Goal: Task Accomplishment & Management: Manage account settings

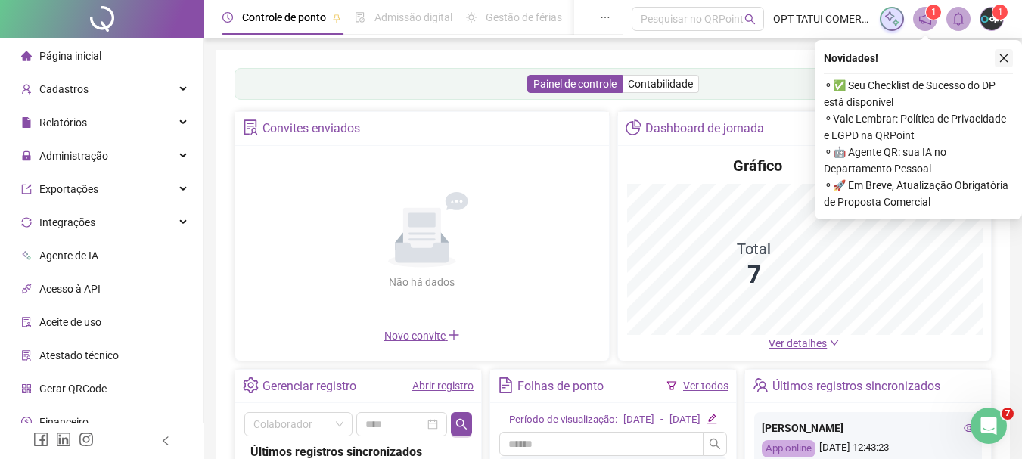
click at [1007, 53] on icon "close" at bounding box center [1003, 58] width 11 height 11
click at [1007, 53] on div "Painel de controle Contabilidade Convites enviados Não há dados Não há dados No…" at bounding box center [612, 357] width 793 height 614
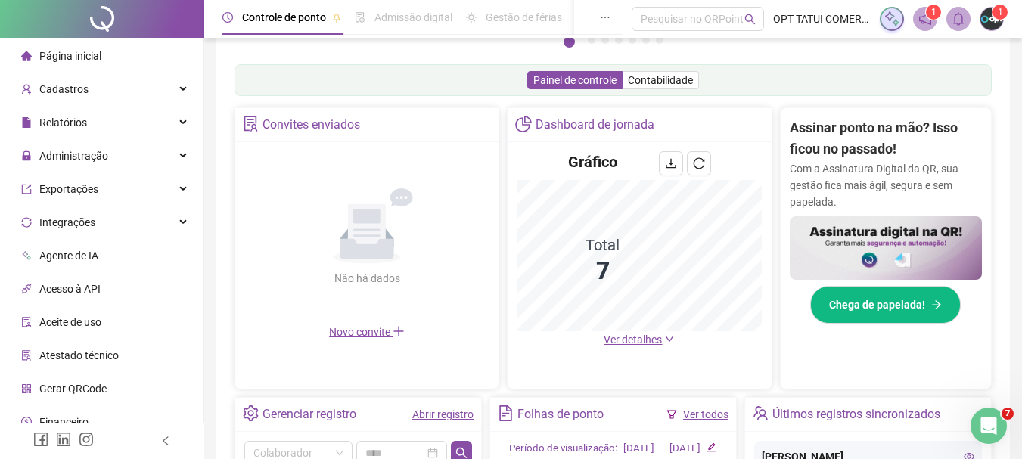
scroll to position [454, 0]
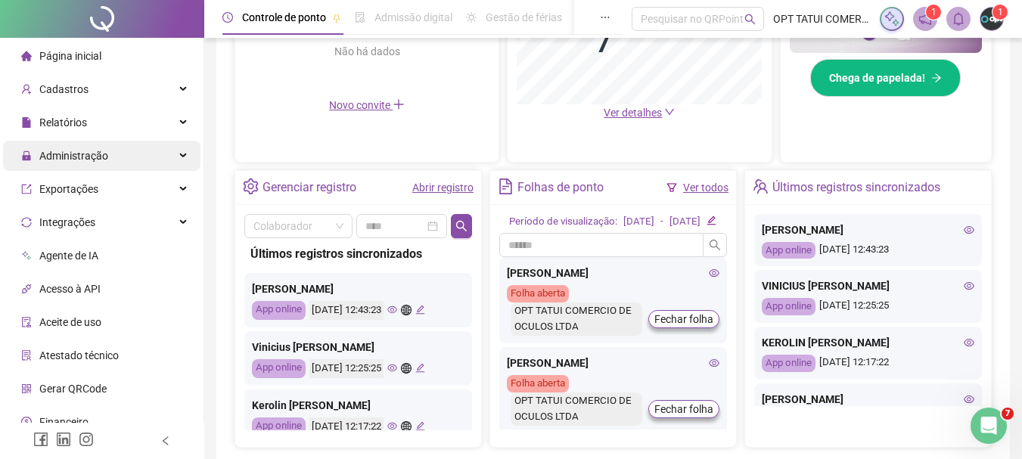
click at [82, 160] on span "Administração" at bounding box center [73, 156] width 69 height 12
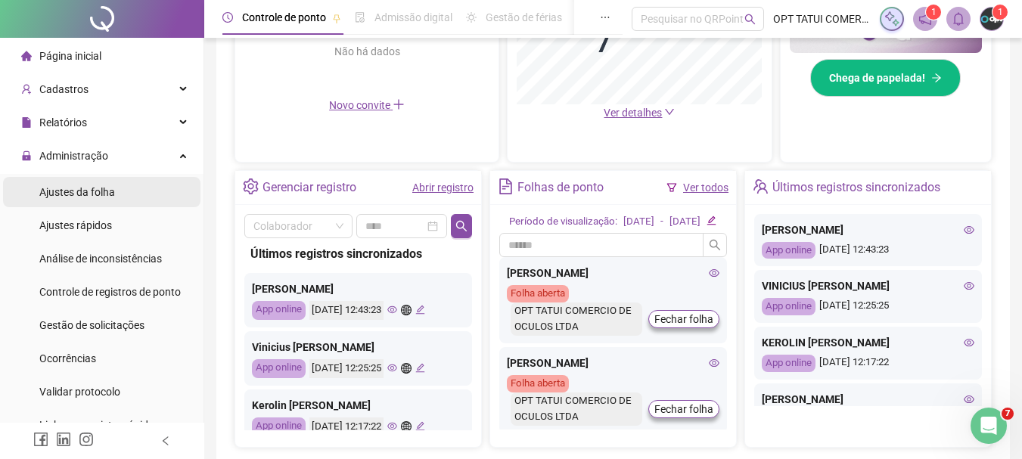
click at [103, 201] on div "Ajustes da folha" at bounding box center [77, 192] width 76 height 30
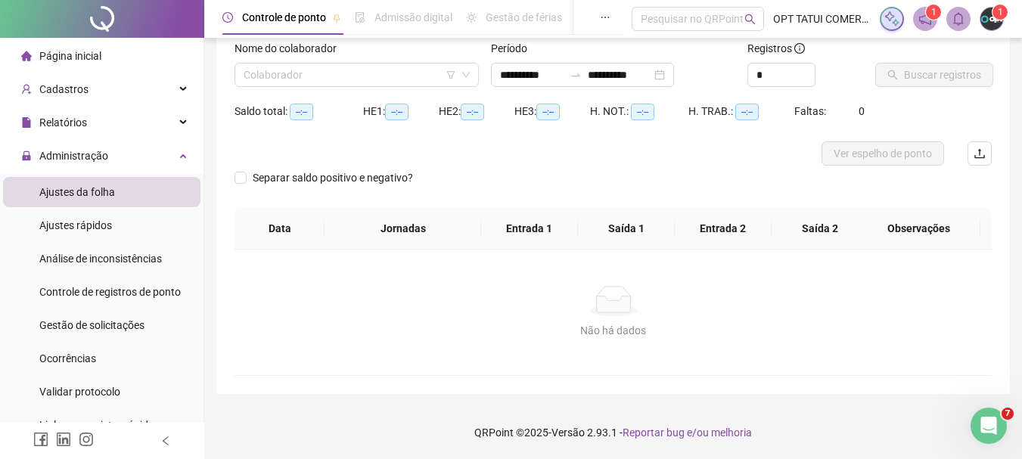
scroll to position [99, 0]
click at [636, 70] on input "**********" at bounding box center [620, 75] width 64 height 17
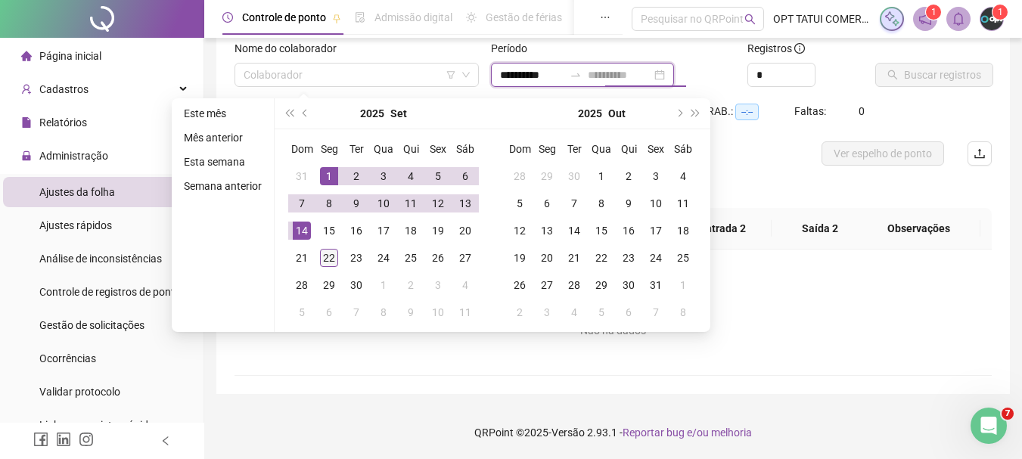
type input "**********"
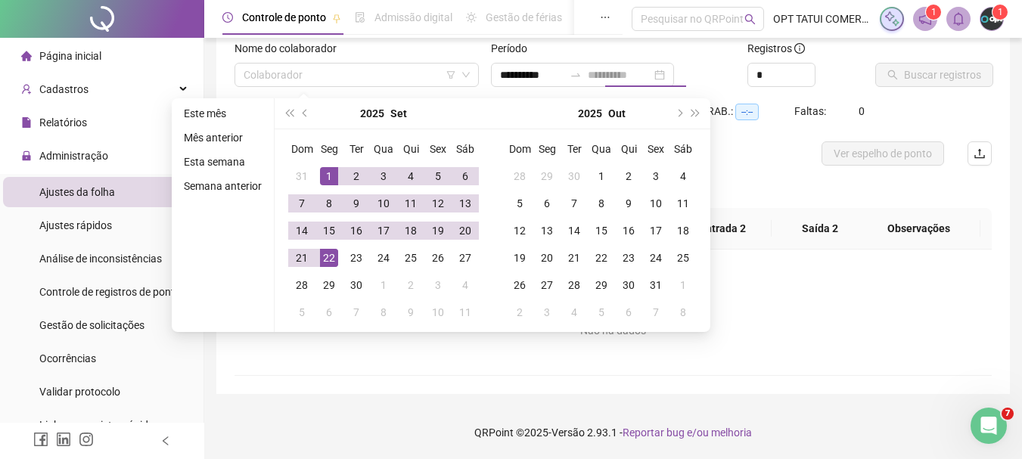
click at [320, 261] on div "22" at bounding box center [329, 258] width 18 height 18
type input "**********"
click at [392, 77] on input "search" at bounding box center [349, 75] width 212 height 23
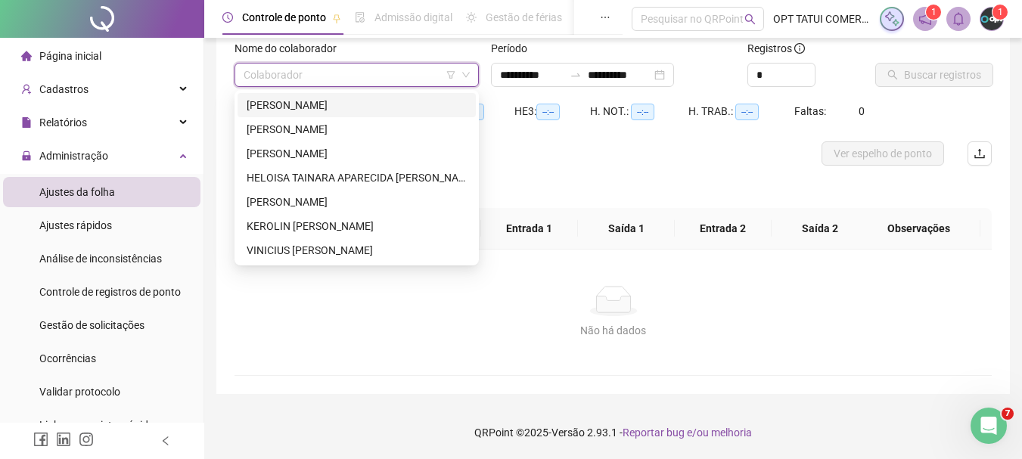
click at [343, 104] on div "[PERSON_NAME]" at bounding box center [357, 105] width 220 height 17
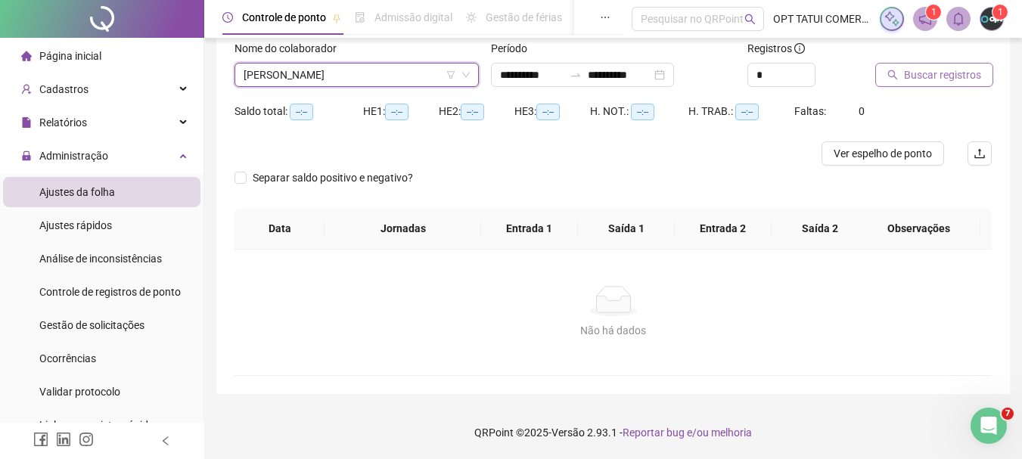
click at [950, 79] on span "Buscar registros" at bounding box center [942, 75] width 77 height 17
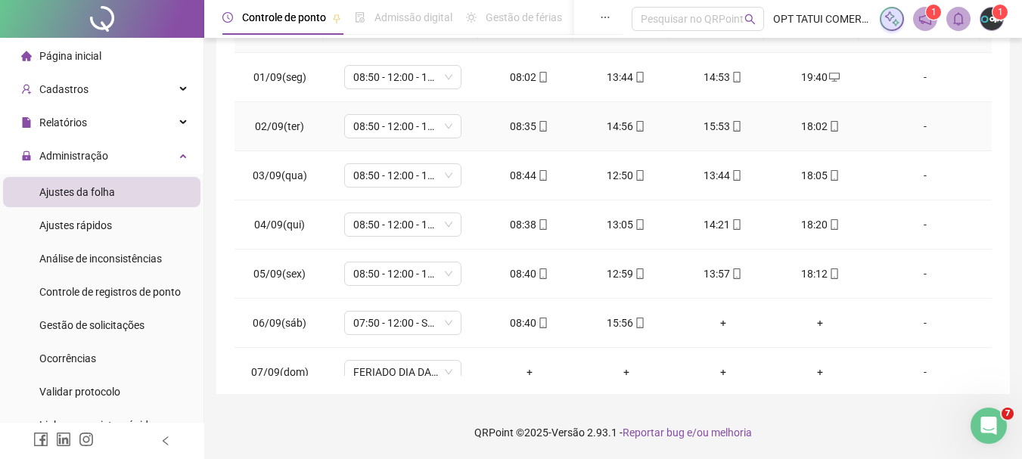
scroll to position [0, 0]
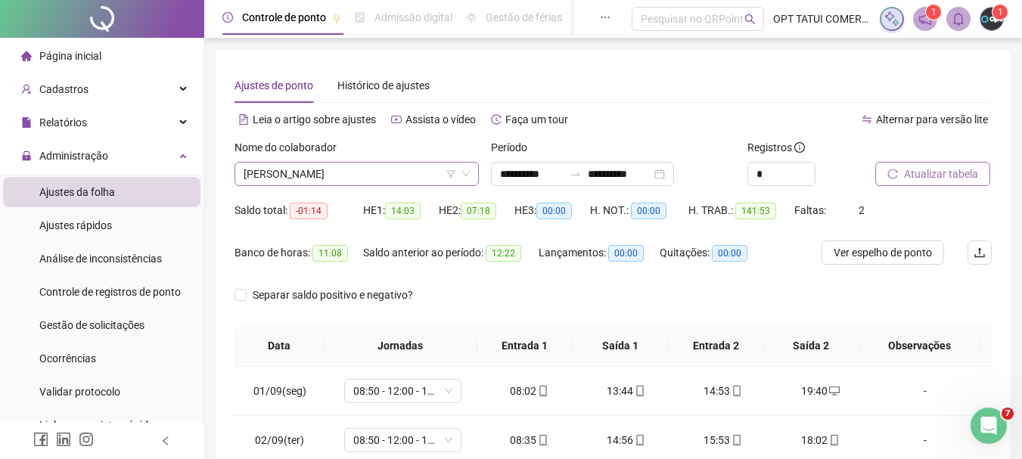
click at [343, 177] on span "[PERSON_NAME]" at bounding box center [356, 174] width 226 height 23
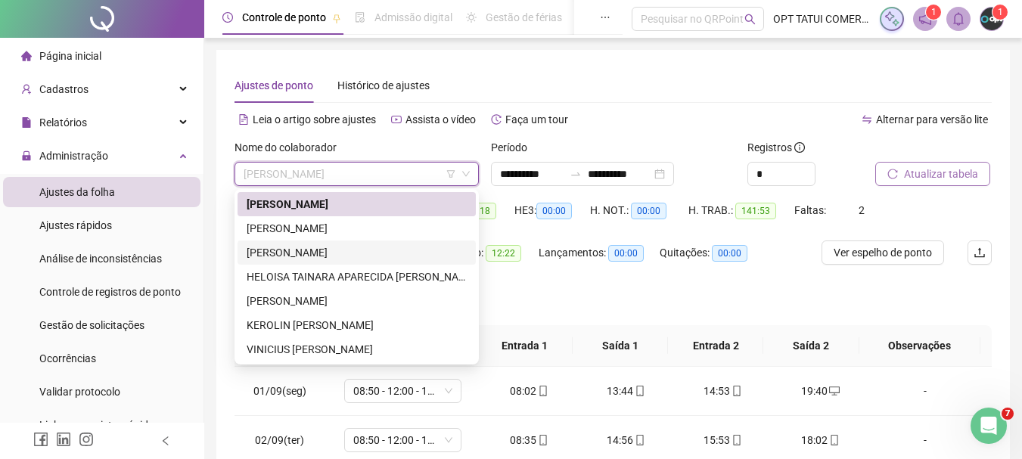
click at [331, 251] on div "[PERSON_NAME]" at bounding box center [357, 252] width 220 height 17
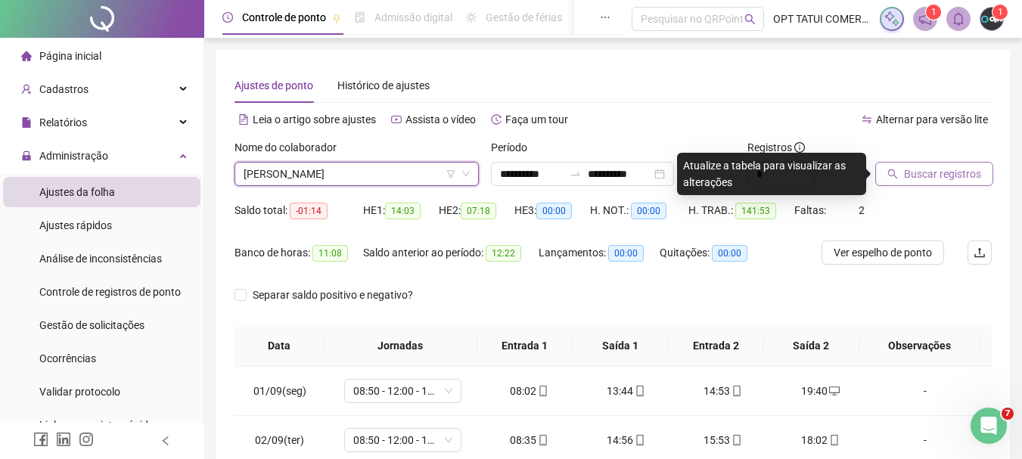
click at [876, 175] on button "Buscar registros" at bounding box center [934, 174] width 118 height 24
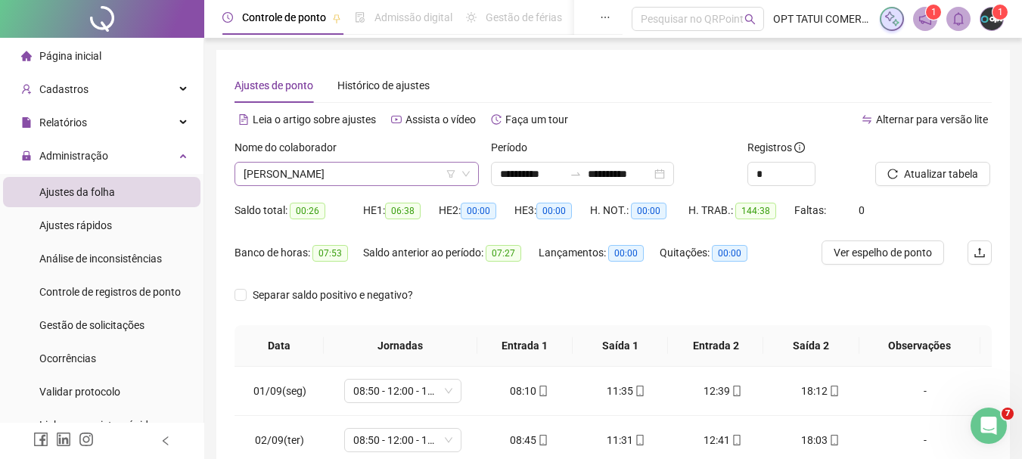
click at [395, 175] on span "[PERSON_NAME]" at bounding box center [356, 174] width 226 height 23
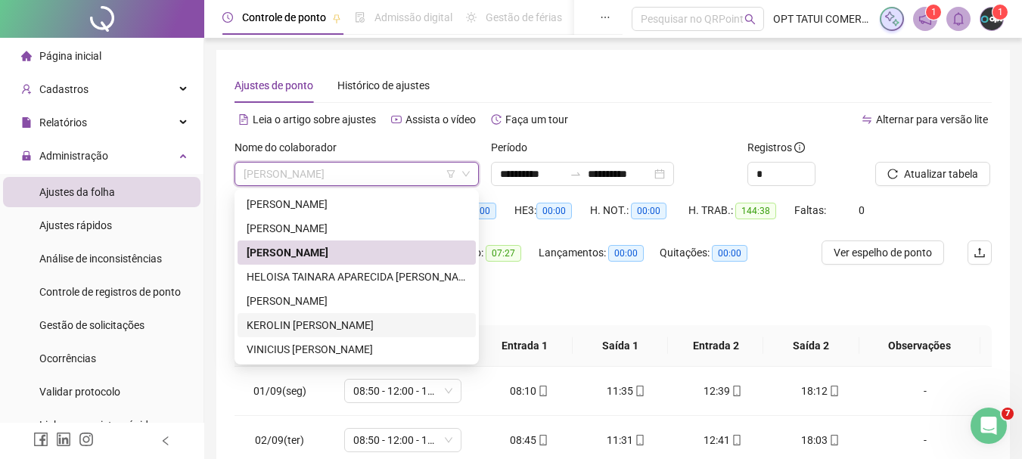
click at [312, 324] on div "KEROLIN [PERSON_NAME]" at bounding box center [357, 325] width 220 height 17
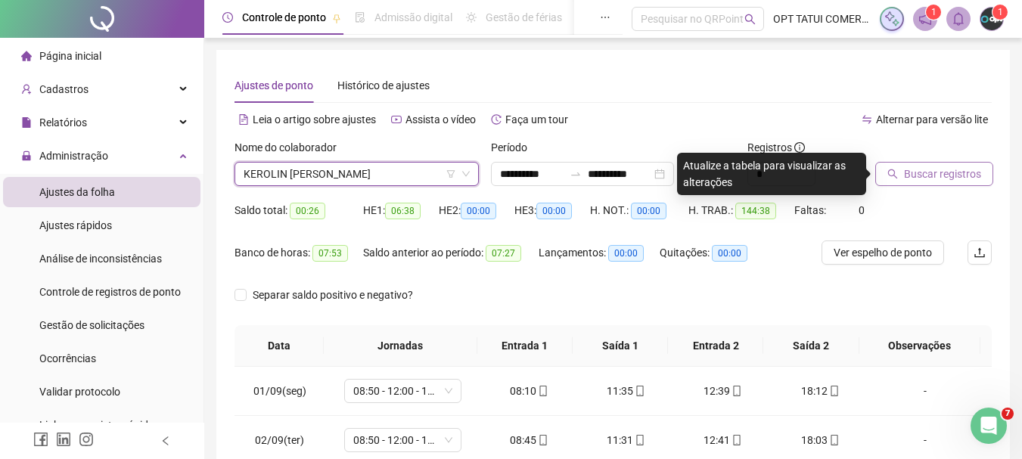
click at [921, 175] on span "Buscar registros" at bounding box center [942, 174] width 77 height 17
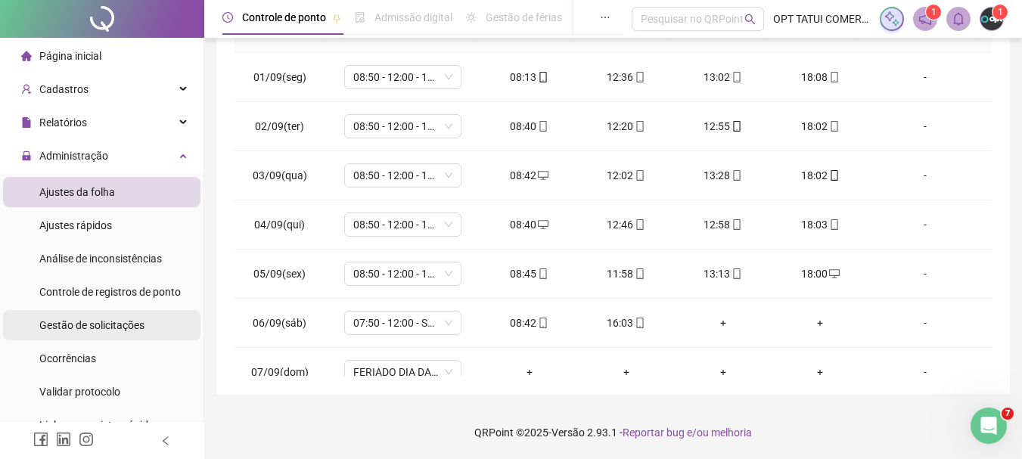
click at [118, 324] on span "Gestão de solicitações" at bounding box center [91, 325] width 105 height 12
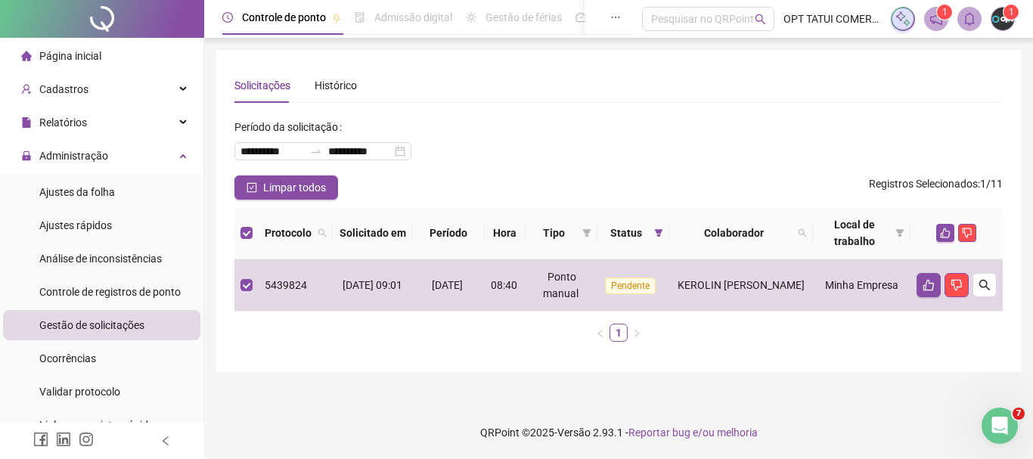
click at [935, 237] on div at bounding box center [956, 233] width 80 height 18
click at [943, 231] on icon "like" at bounding box center [945, 233] width 11 height 11
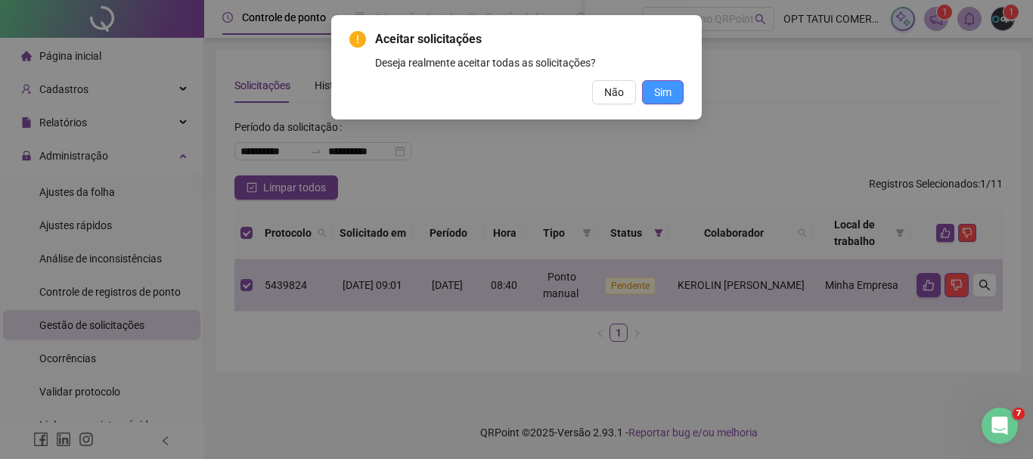
click at [678, 95] on button "Sim" at bounding box center [663, 92] width 42 height 24
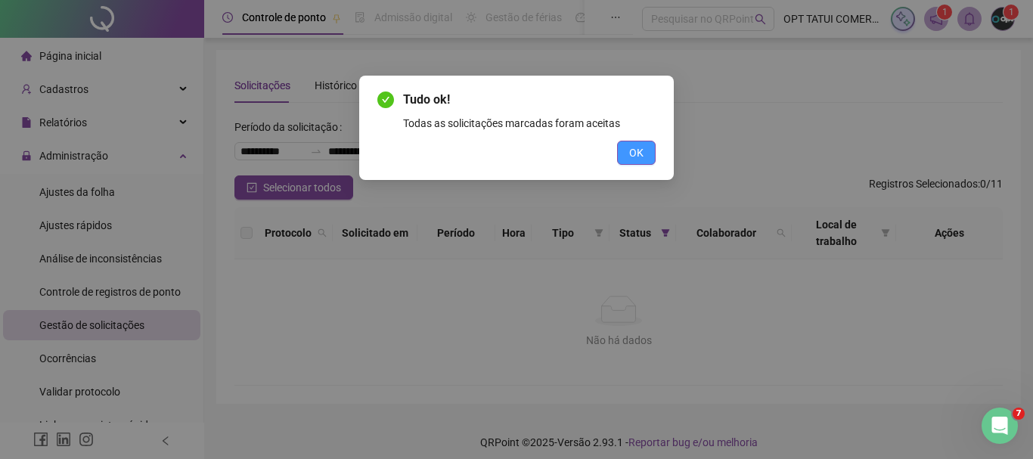
click at [642, 148] on span "OK" at bounding box center [636, 152] width 14 height 17
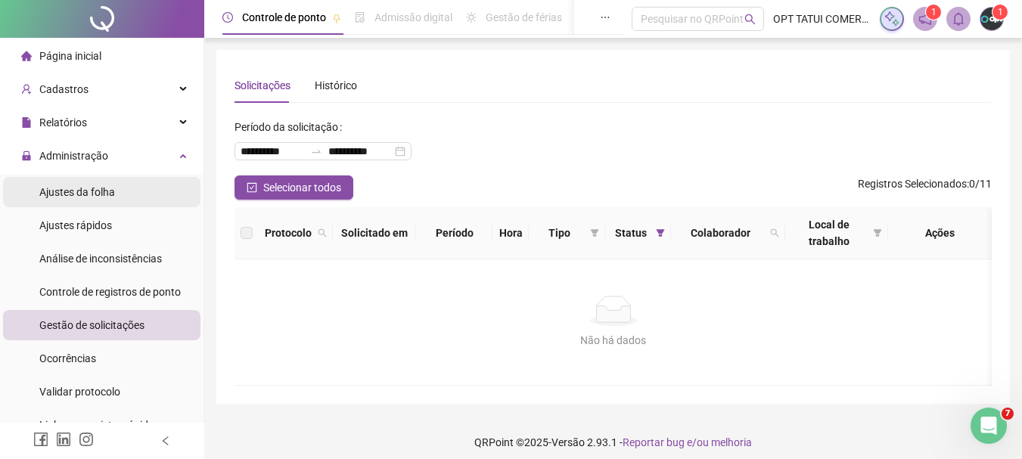
click at [105, 191] on span "Ajustes da folha" at bounding box center [77, 192] width 76 height 12
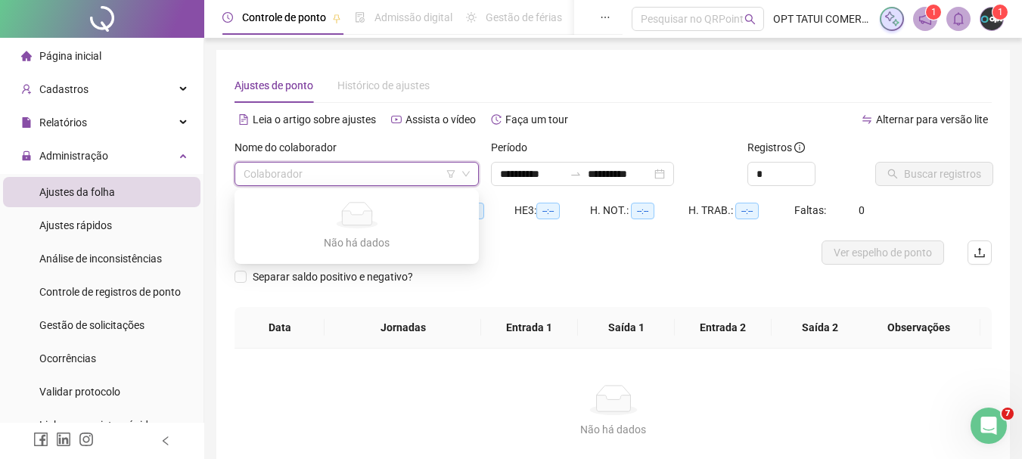
click at [281, 185] on input "search" at bounding box center [349, 174] width 212 height 23
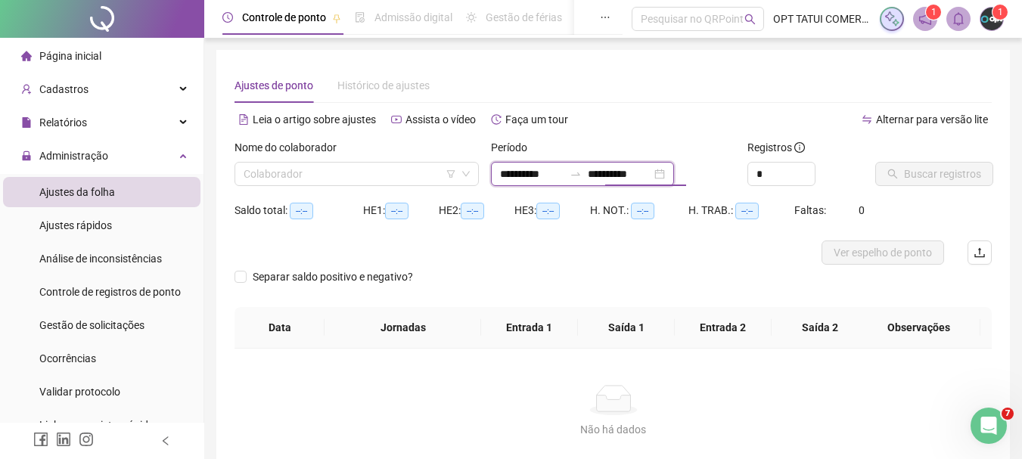
click at [629, 172] on input "**********" at bounding box center [620, 174] width 64 height 17
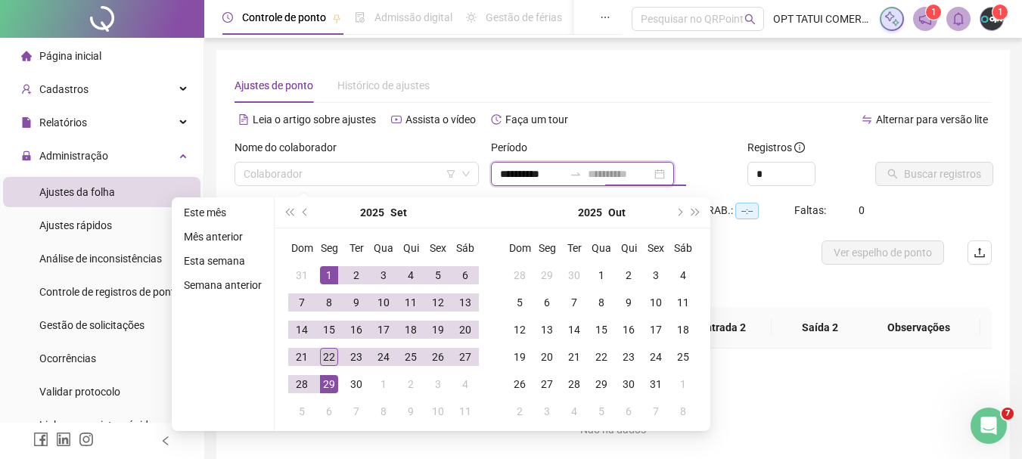
type input "**********"
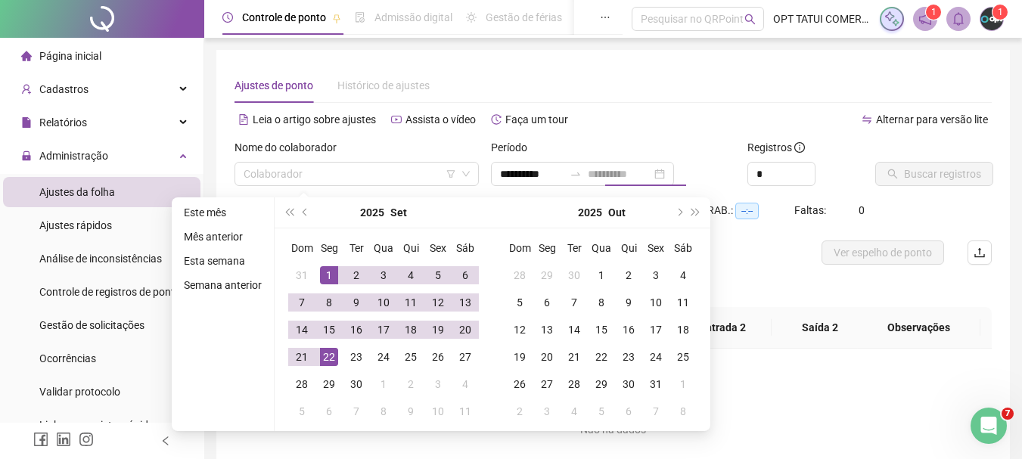
click at [330, 355] on div "22" at bounding box center [329, 357] width 18 height 18
type input "**********"
click at [386, 172] on input "search" at bounding box center [349, 174] width 212 height 23
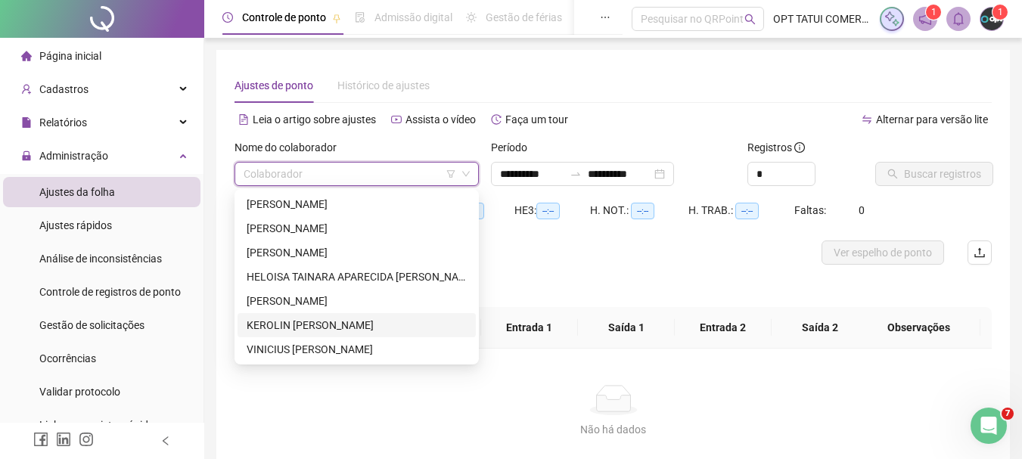
click at [305, 318] on div "KEROLIN [PERSON_NAME]" at bounding box center [357, 325] width 220 height 17
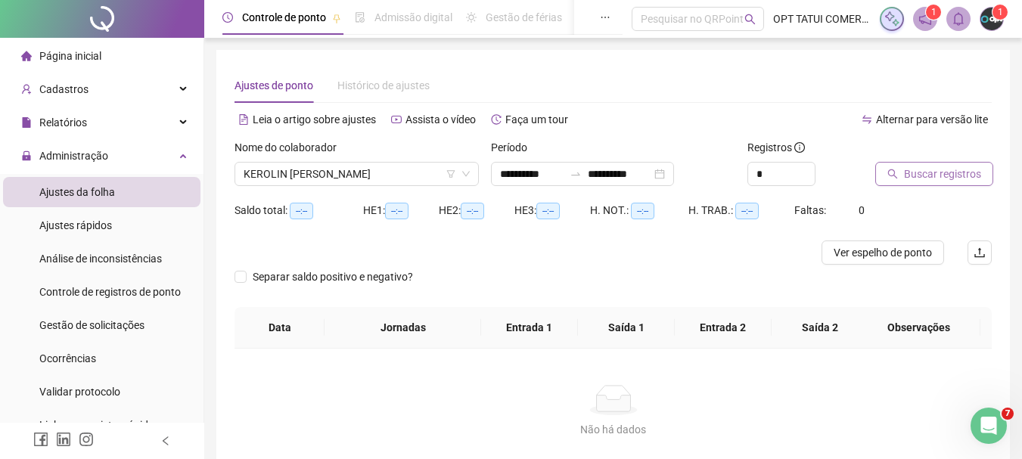
click at [944, 182] on button "Buscar registros" at bounding box center [934, 174] width 118 height 24
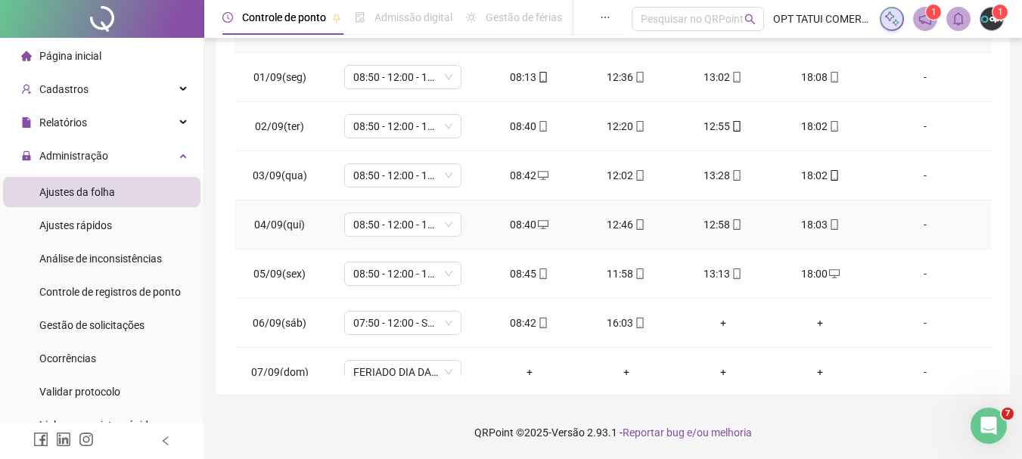
scroll to position [454, 0]
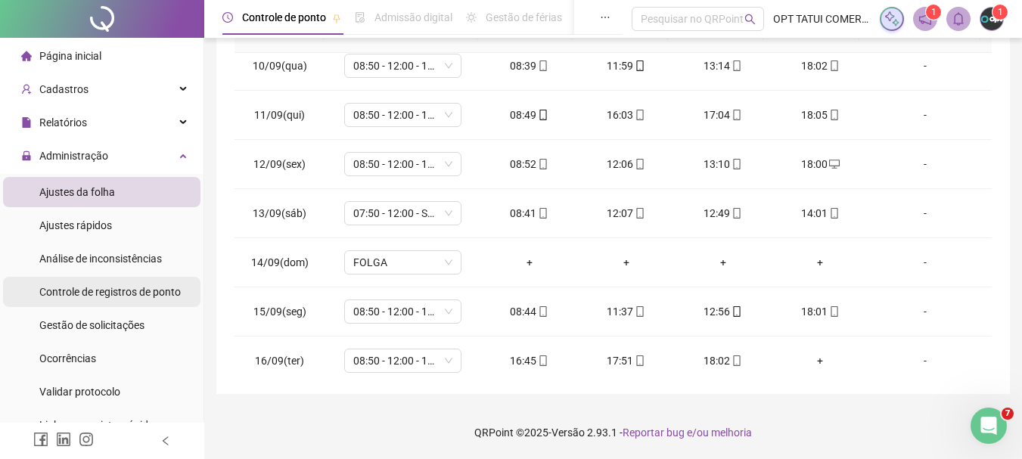
click at [85, 300] on div "Controle de registros de ponto" at bounding box center [109, 292] width 141 height 30
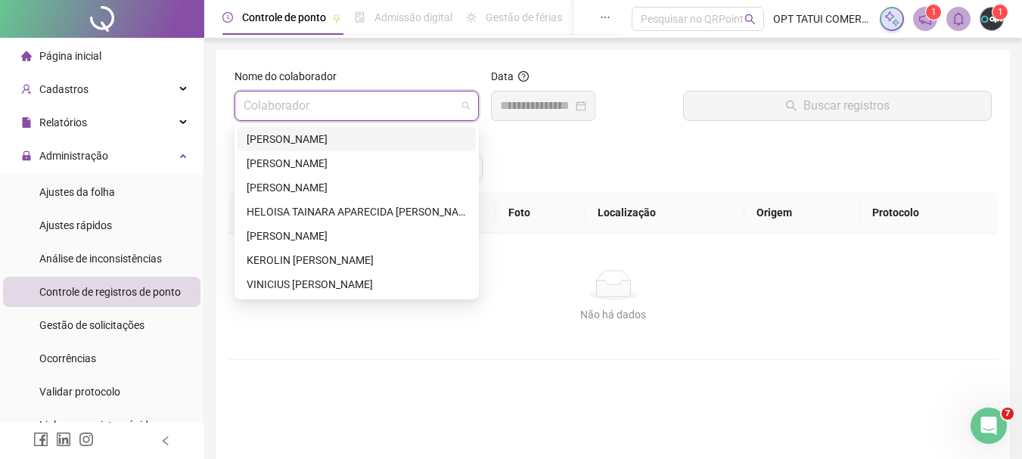
click at [345, 117] on input "search" at bounding box center [349, 105] width 212 height 29
click at [280, 251] on div "KEROLIN [PERSON_NAME]" at bounding box center [356, 260] width 238 height 24
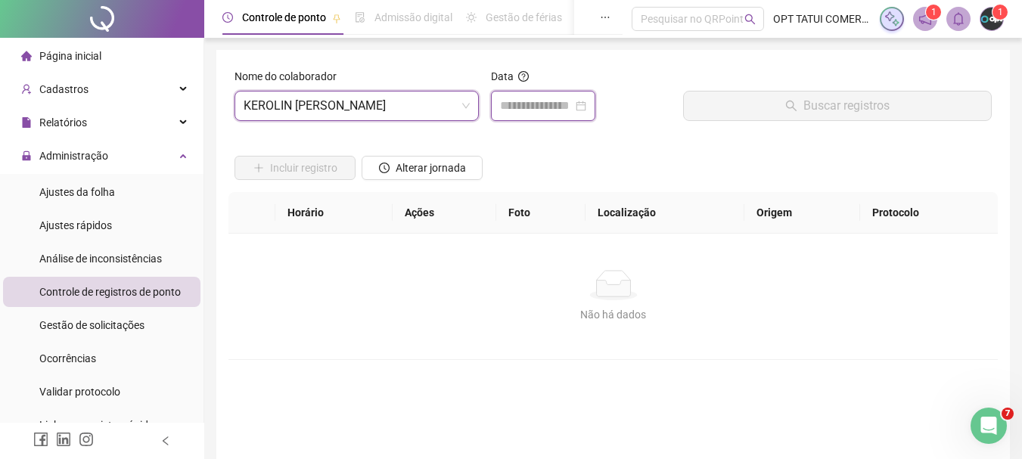
click at [560, 107] on input at bounding box center [536, 106] width 73 height 18
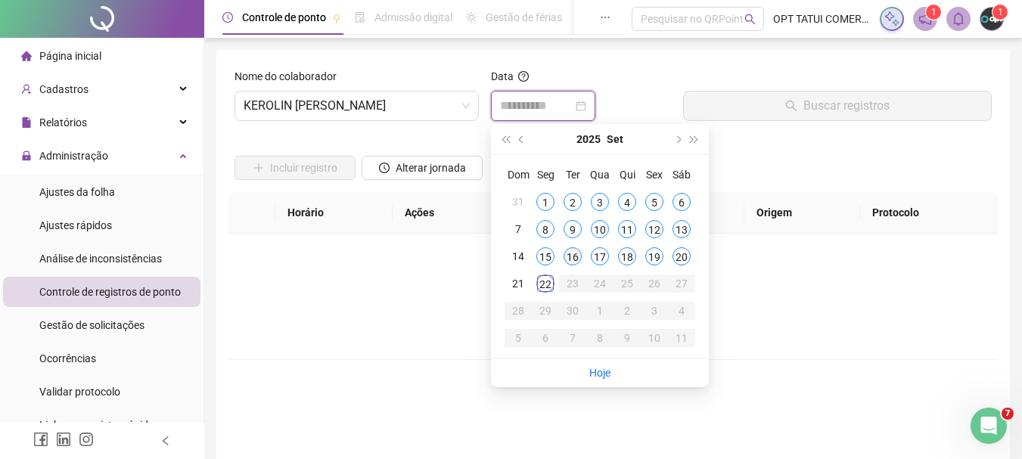
type input "**********"
click at [574, 256] on div "16" at bounding box center [572, 256] width 18 height 18
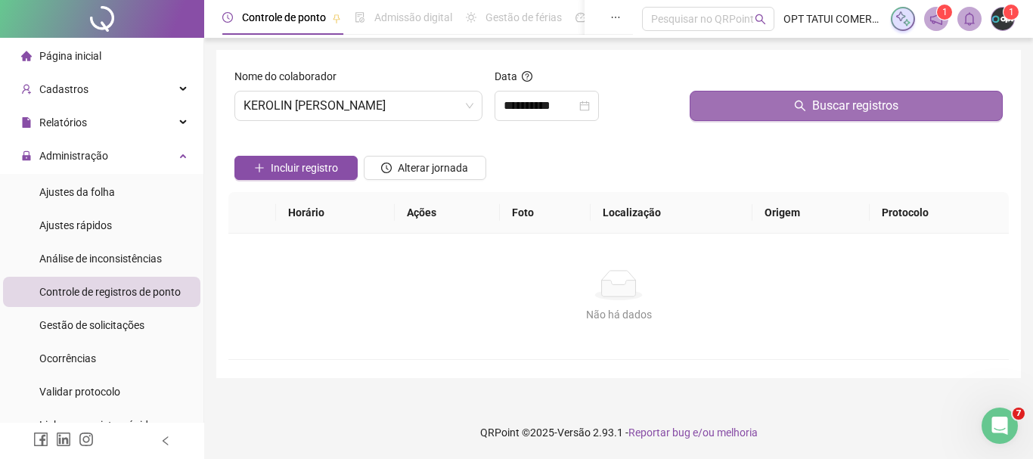
click at [764, 111] on button "Buscar registros" at bounding box center [846, 106] width 313 height 30
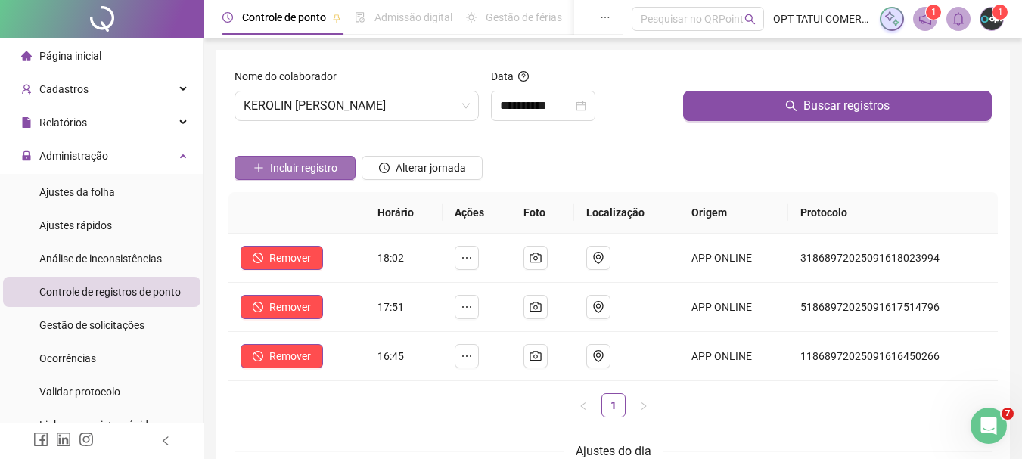
click at [282, 169] on span "Incluir registro" at bounding box center [303, 168] width 67 height 17
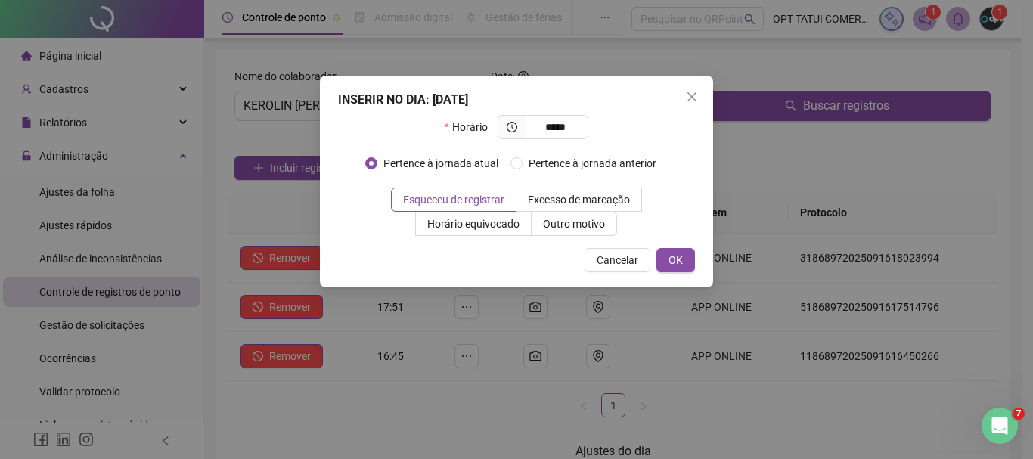
type input "*****"
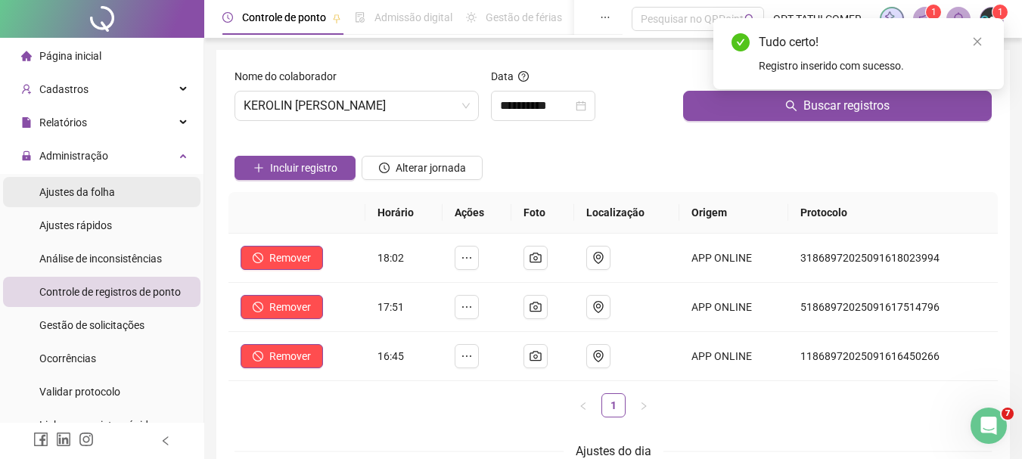
click at [102, 181] on div "Ajustes da folha" at bounding box center [77, 192] width 76 height 30
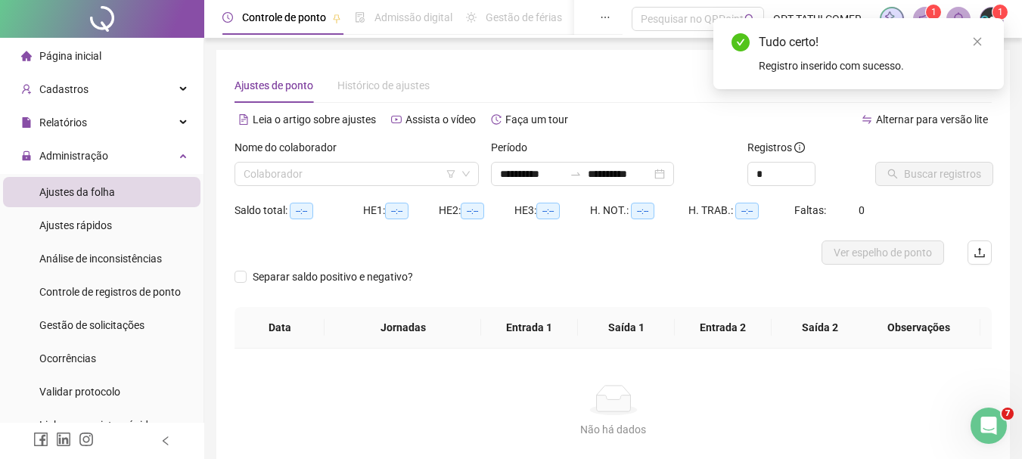
type input "**********"
click at [401, 178] on input "search" at bounding box center [349, 174] width 212 height 23
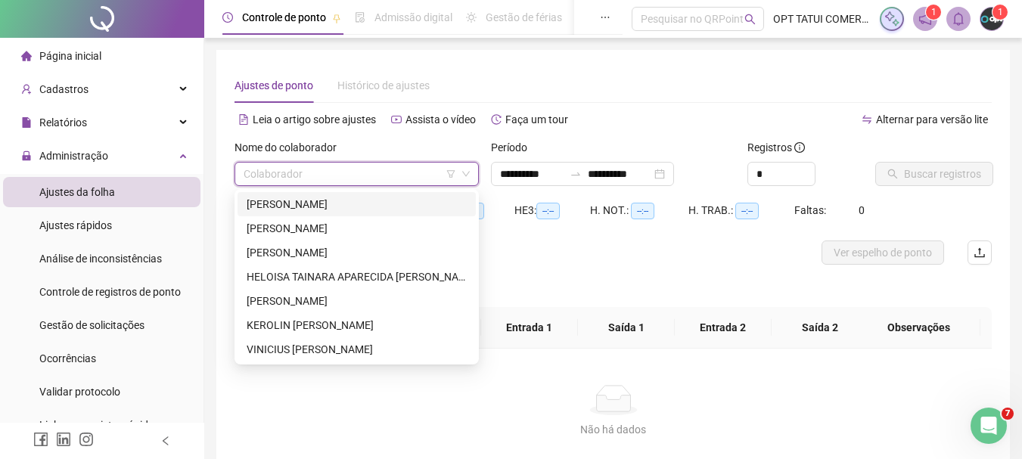
click at [351, 202] on div "[PERSON_NAME]" at bounding box center [357, 204] width 220 height 17
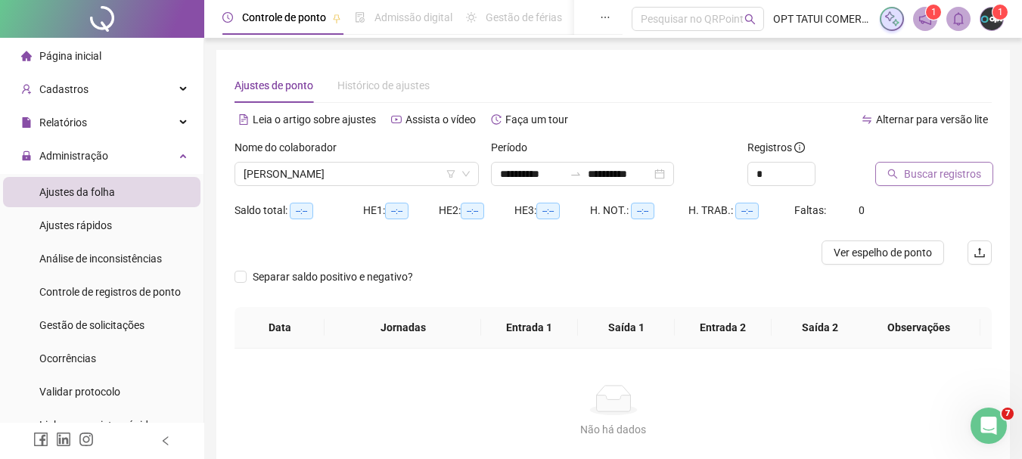
click at [916, 172] on span "Buscar registros" at bounding box center [942, 174] width 77 height 17
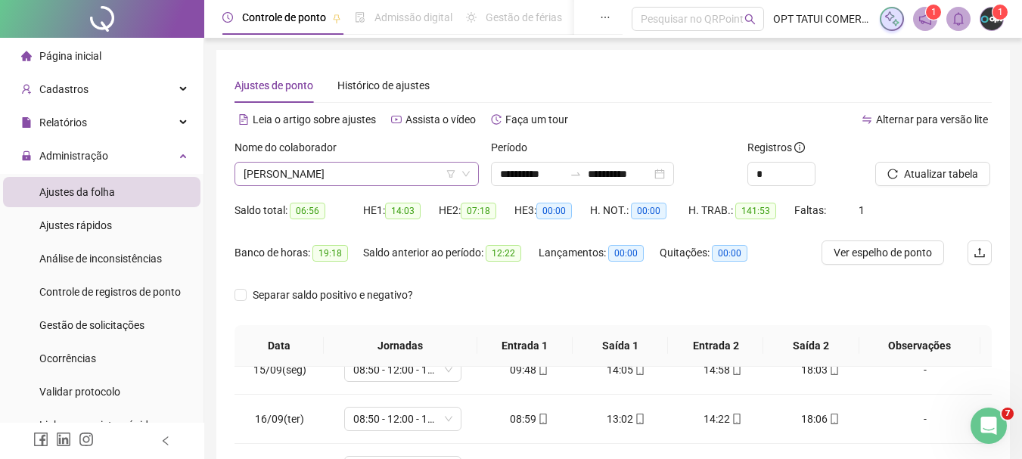
click at [409, 178] on span "[PERSON_NAME]" at bounding box center [356, 174] width 226 height 23
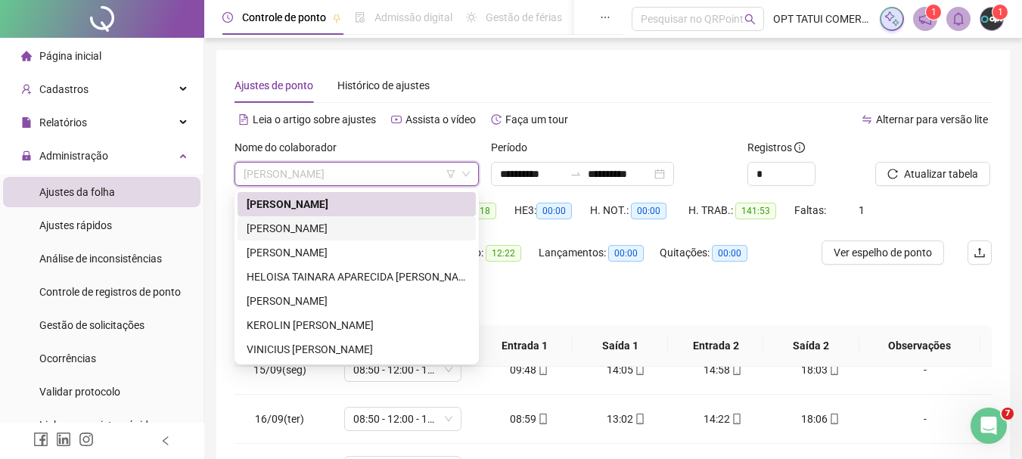
click at [349, 234] on div "[PERSON_NAME]" at bounding box center [357, 228] width 220 height 17
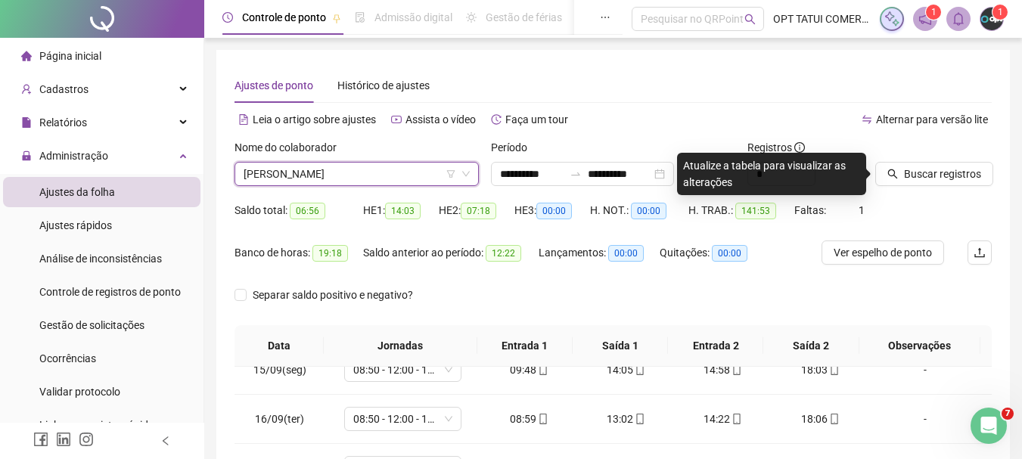
click at [836, 178] on div "Atualize a tabela para visualizar as alterações" at bounding box center [771, 174] width 189 height 42
click at [898, 178] on icon "search" at bounding box center [892, 174] width 11 height 11
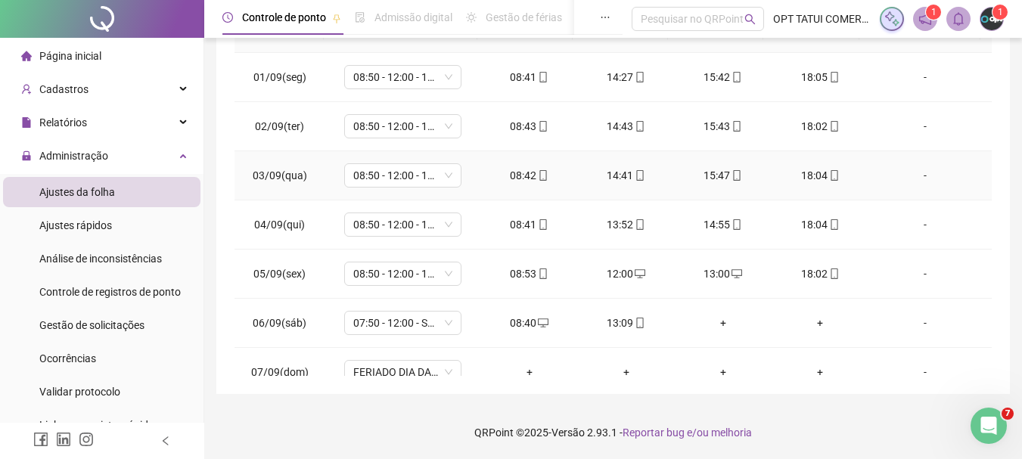
scroll to position [11, 0]
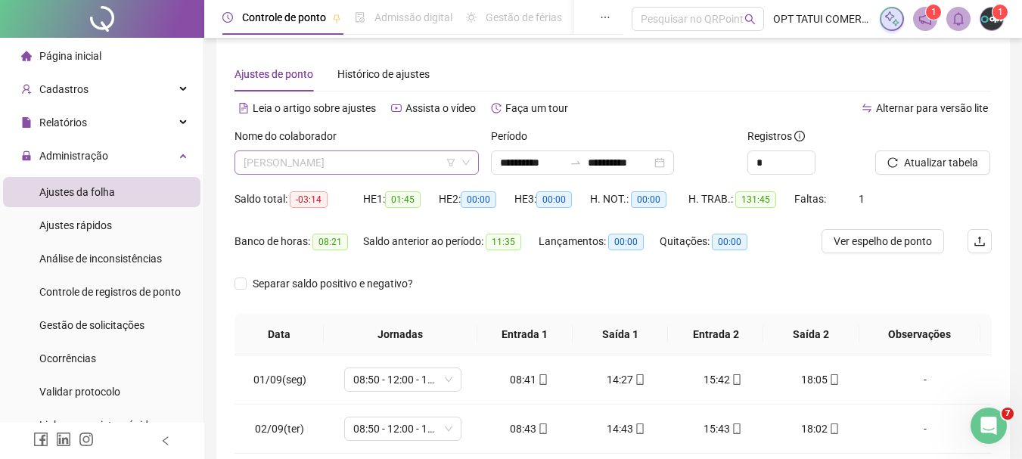
click at [433, 170] on span "[PERSON_NAME]" at bounding box center [356, 162] width 226 height 23
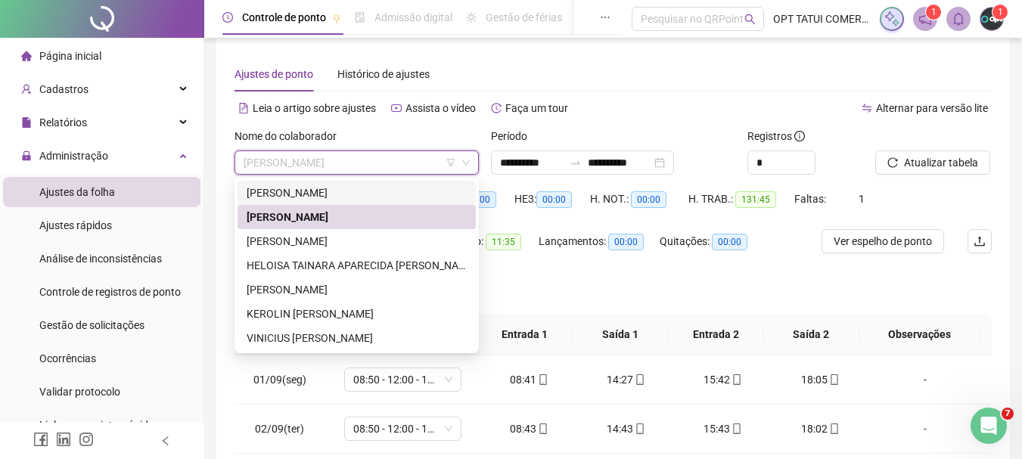
click at [650, 113] on div "Alternar para versão lite" at bounding box center [802, 108] width 379 height 24
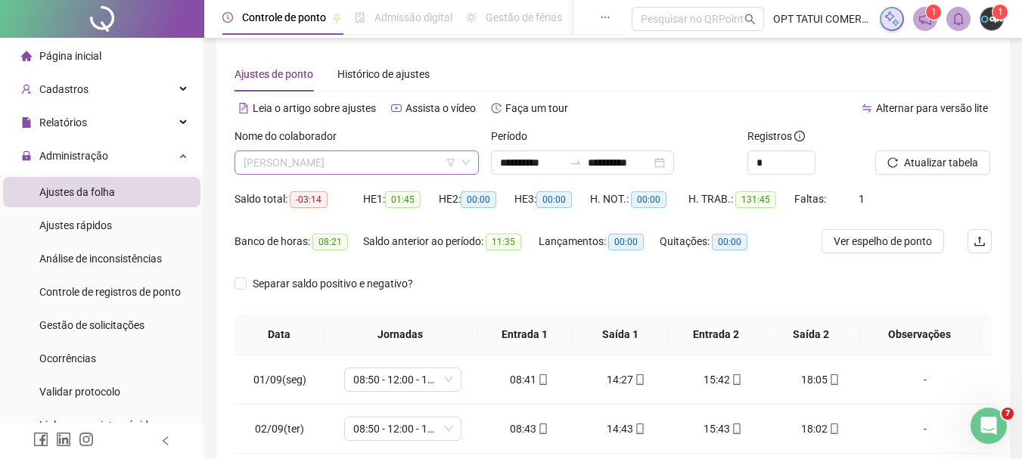
click at [356, 157] on span "[PERSON_NAME]" at bounding box center [356, 162] width 226 height 23
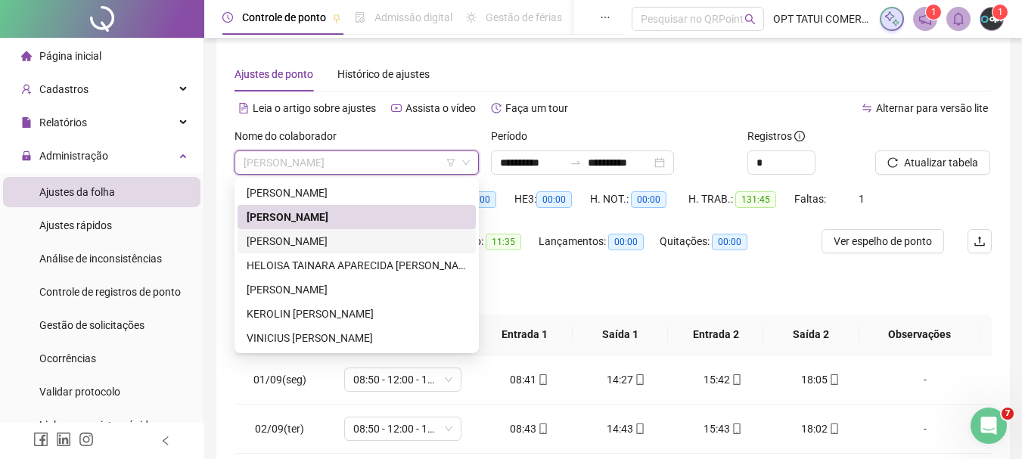
click at [318, 246] on div "[PERSON_NAME]" at bounding box center [357, 241] width 220 height 17
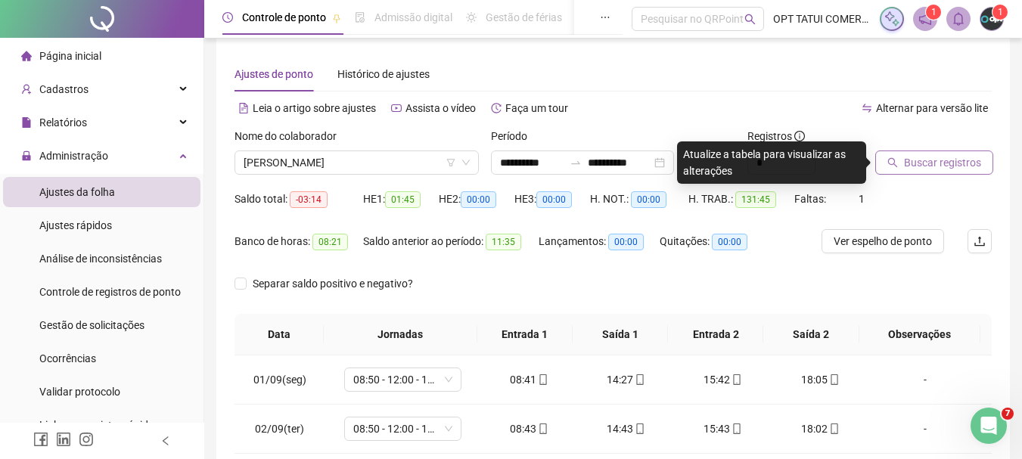
click at [921, 166] on span "Buscar registros" at bounding box center [942, 162] width 77 height 17
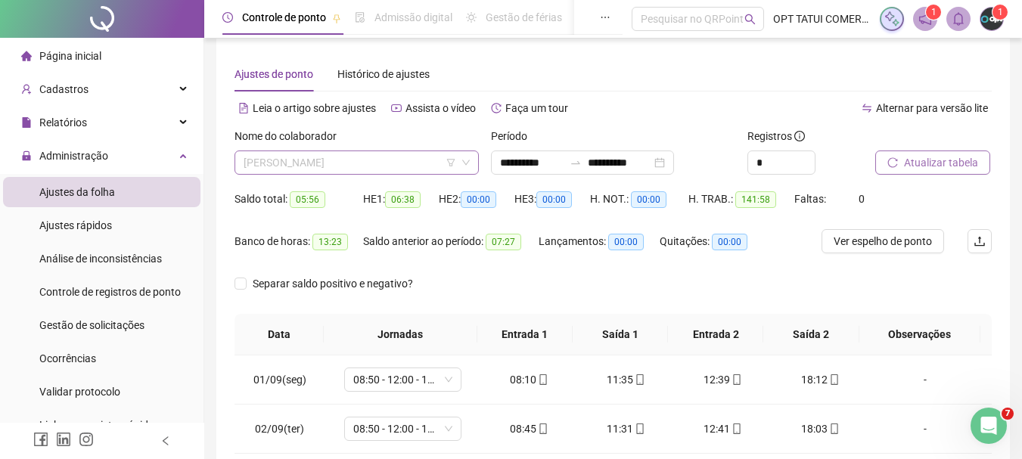
drag, startPoint x: 431, startPoint y: 166, endPoint x: 423, endPoint y: 174, distance: 11.2
click at [429, 166] on span "[PERSON_NAME]" at bounding box center [356, 162] width 226 height 23
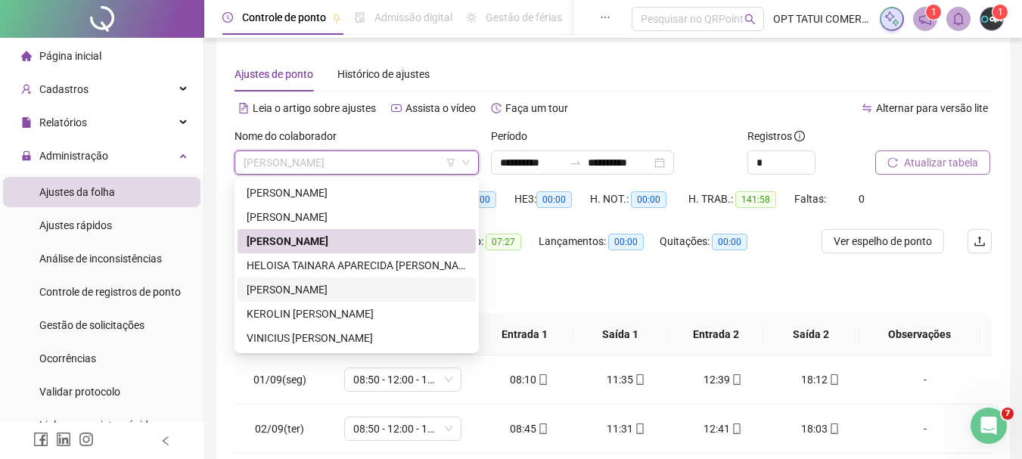
click at [316, 286] on div "[PERSON_NAME]" at bounding box center [357, 289] width 220 height 17
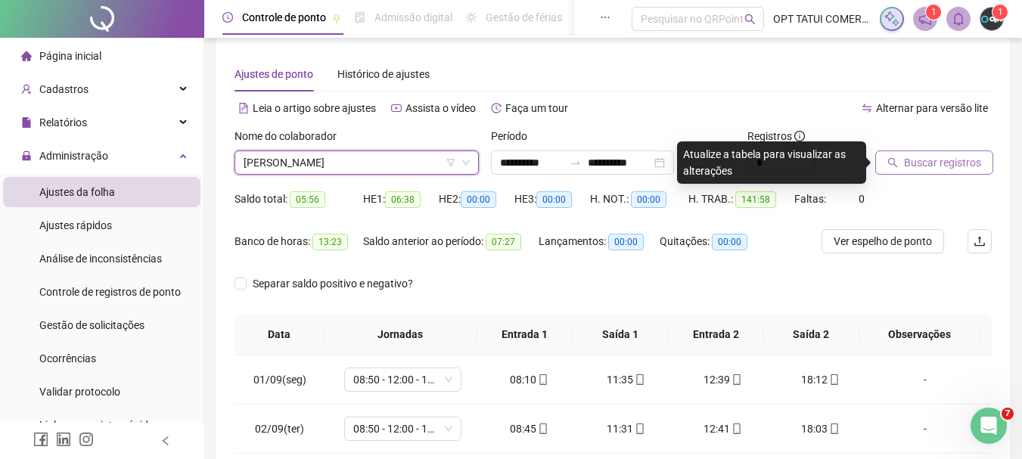
click at [944, 154] on span "Buscar registros" at bounding box center [942, 162] width 77 height 17
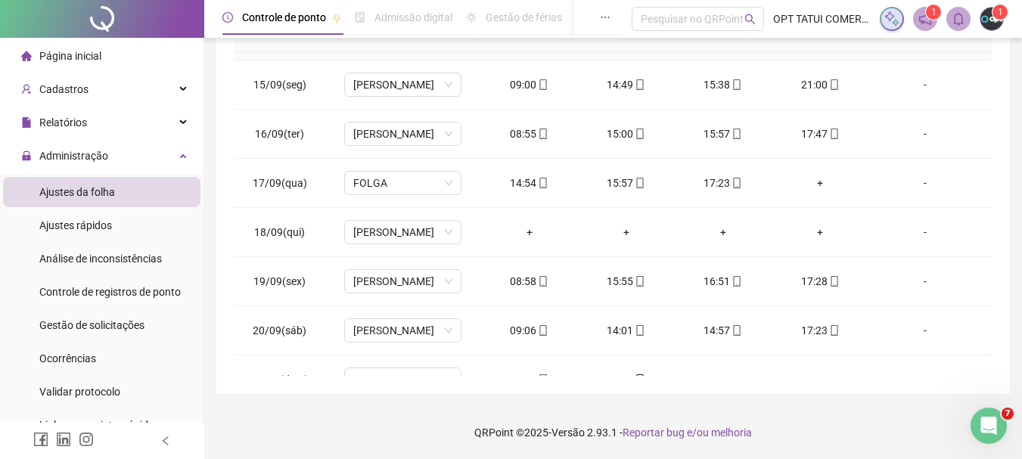
scroll to position [709, 0]
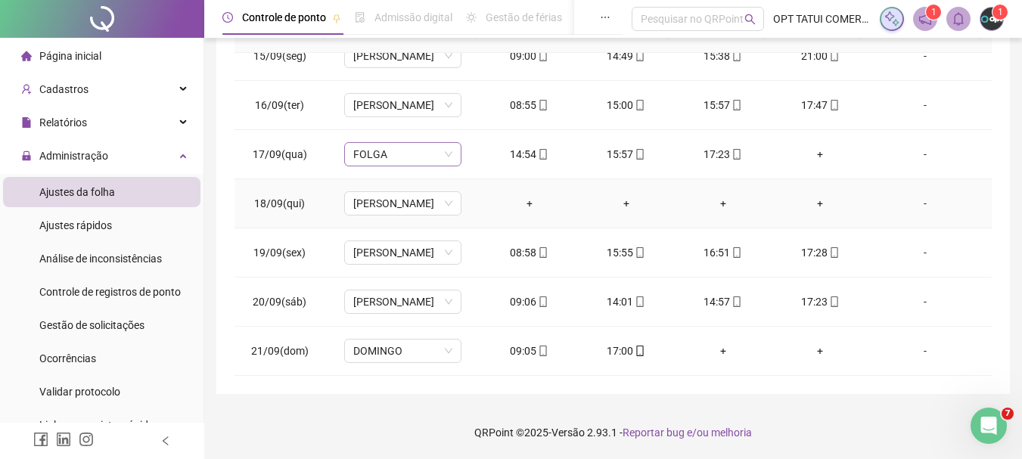
click at [420, 163] on span "FOLGA" at bounding box center [402, 154] width 99 height 23
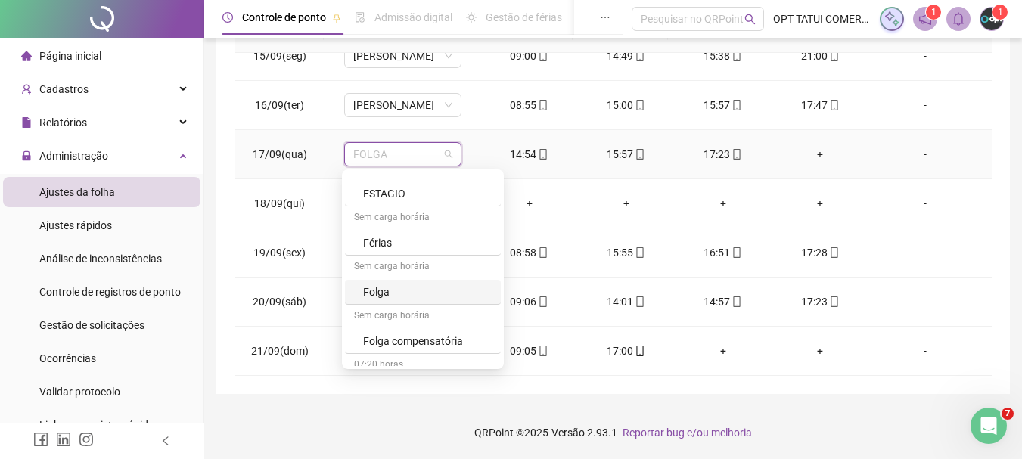
scroll to position [681, 0]
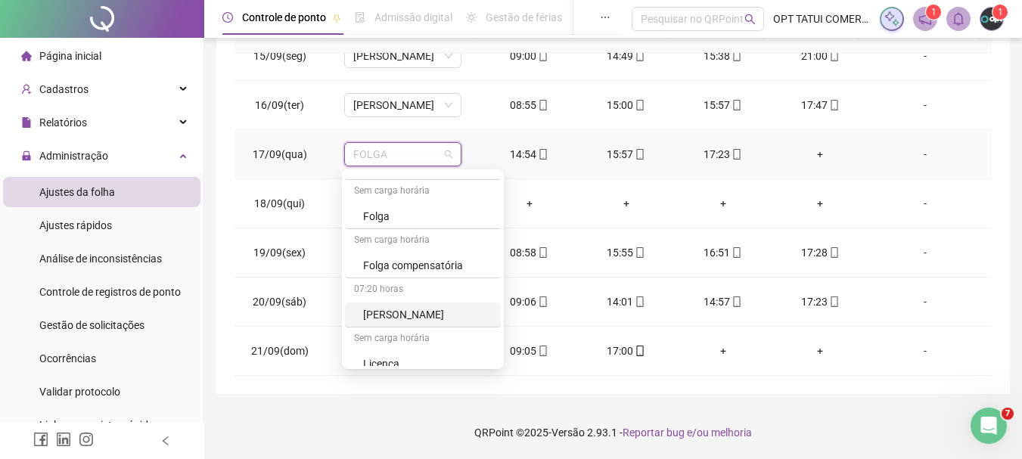
click at [399, 319] on div "[PERSON_NAME]" at bounding box center [427, 314] width 129 height 17
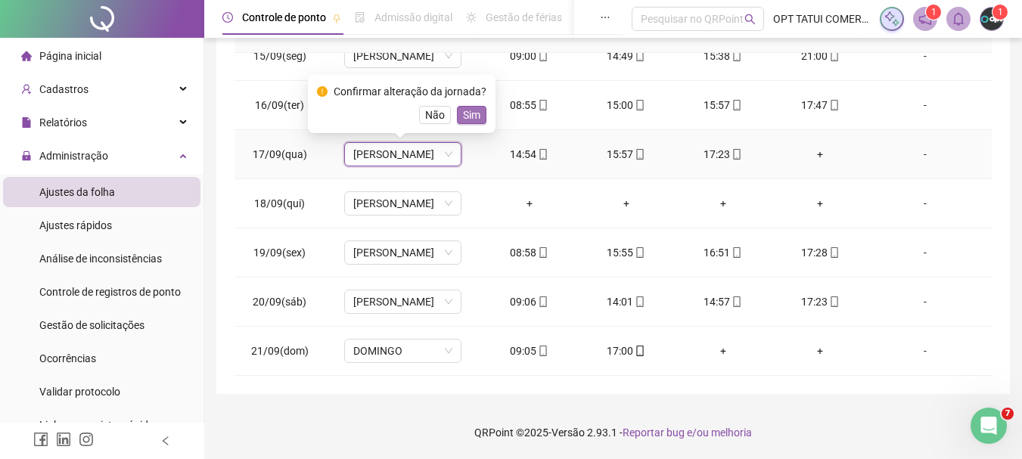
click at [475, 119] on span "Sim" at bounding box center [471, 115] width 17 height 17
drag, startPoint x: 425, startPoint y: 188, endPoint x: 420, endPoint y: 196, distance: 9.2
click at [422, 192] on td "[PERSON_NAME]" at bounding box center [402, 203] width 156 height 49
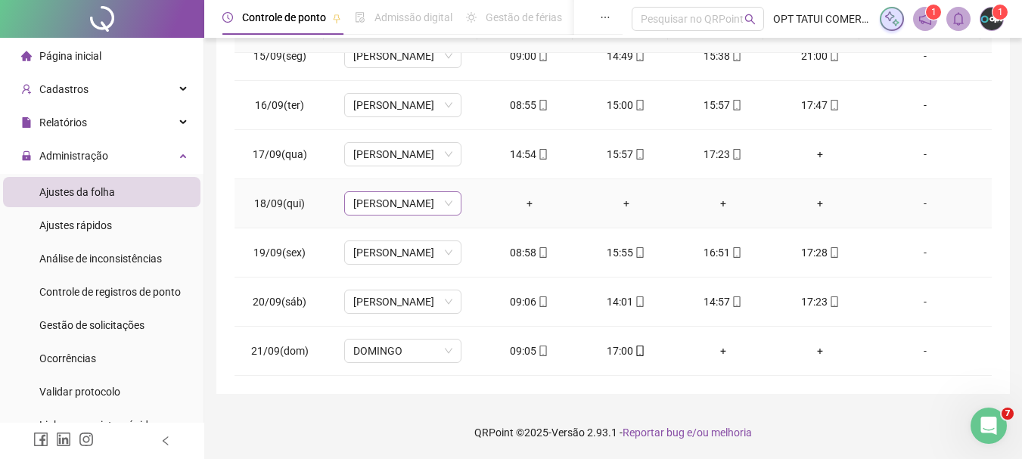
click at [420, 196] on span "[PERSON_NAME]" at bounding box center [402, 203] width 99 height 23
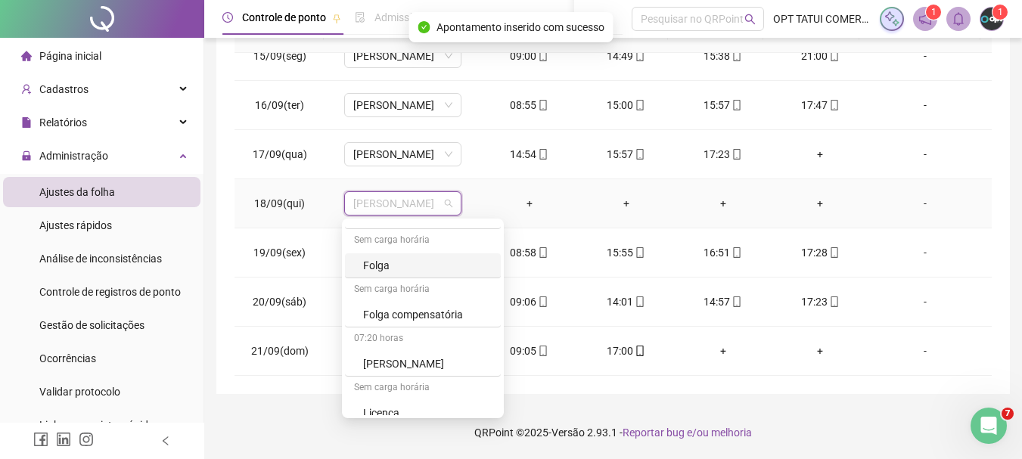
click at [366, 263] on div "Folga" at bounding box center [427, 265] width 129 height 17
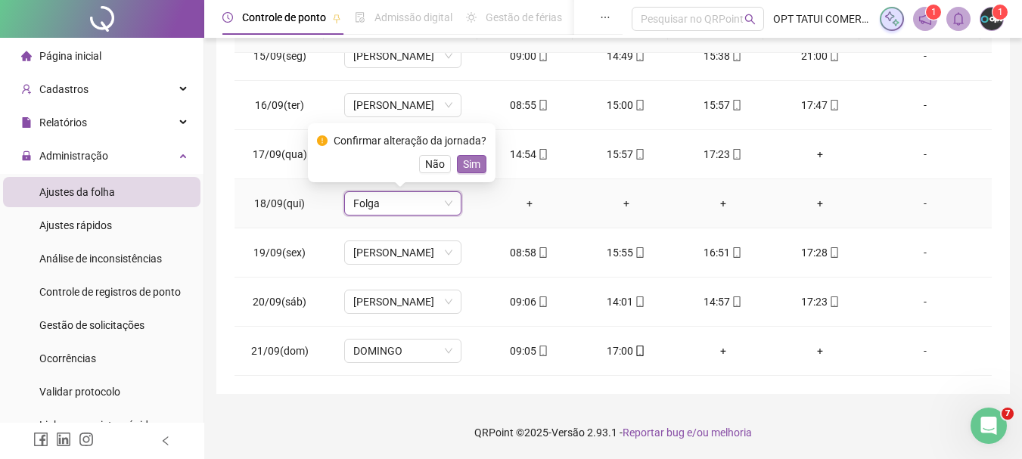
click at [475, 168] on span "Sim" at bounding box center [471, 164] width 17 height 17
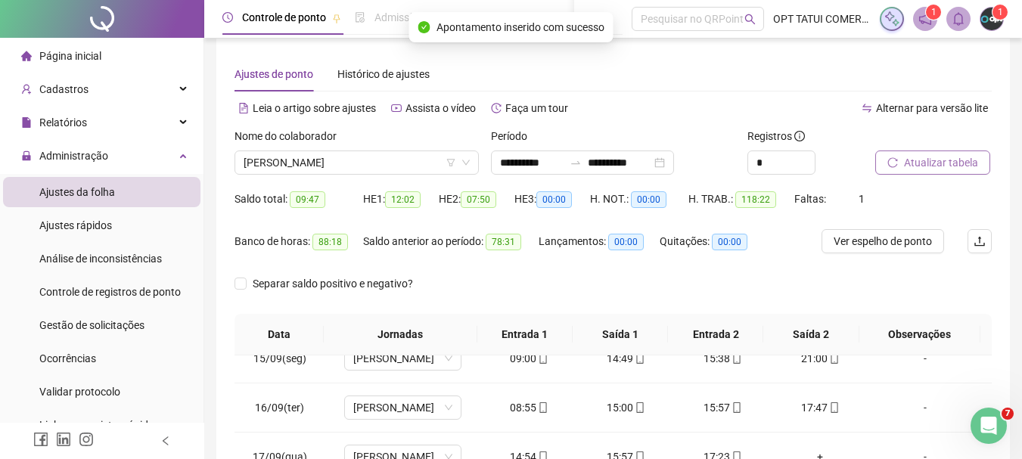
scroll to position [0, 0]
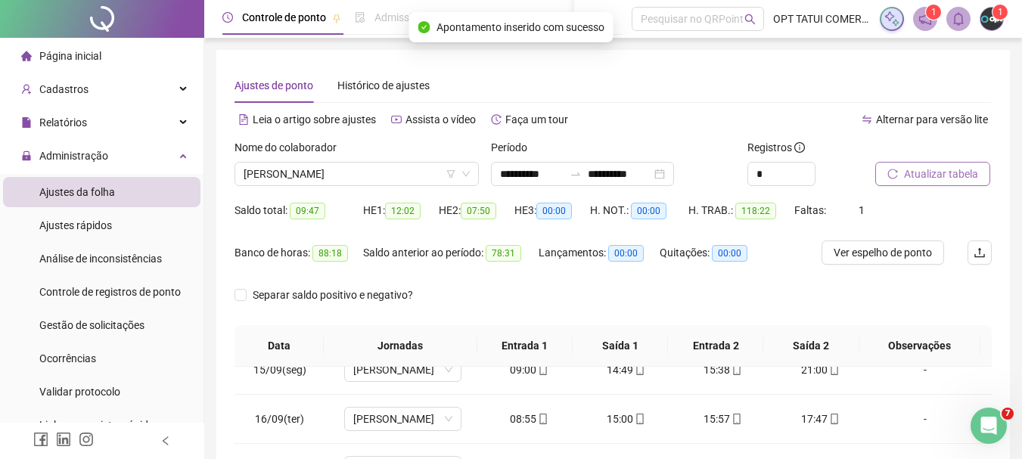
click at [952, 177] on span "Atualizar tabela" at bounding box center [941, 174] width 74 height 17
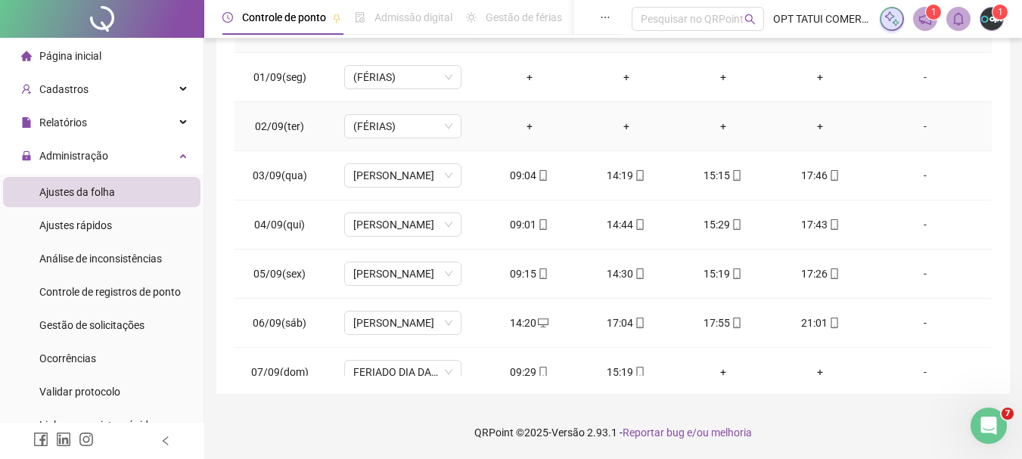
scroll to position [87, 0]
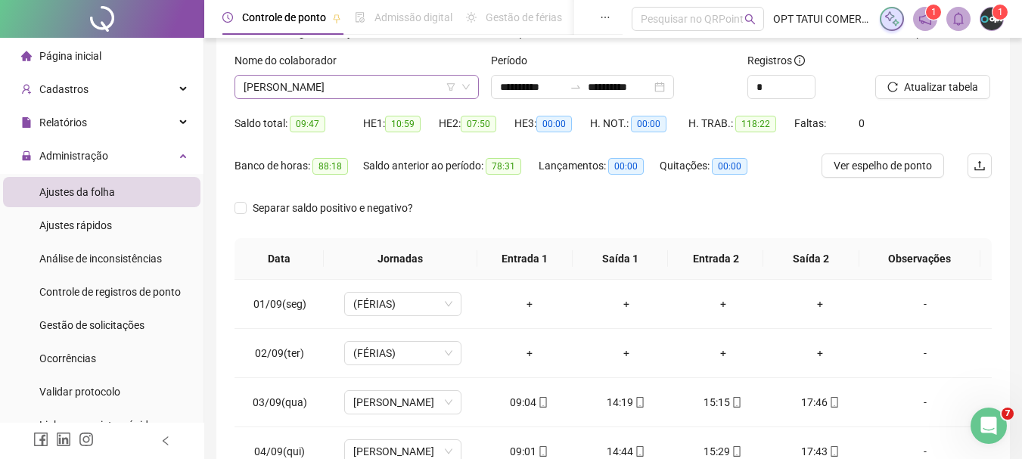
click at [362, 91] on span "[PERSON_NAME]" at bounding box center [356, 87] width 226 height 23
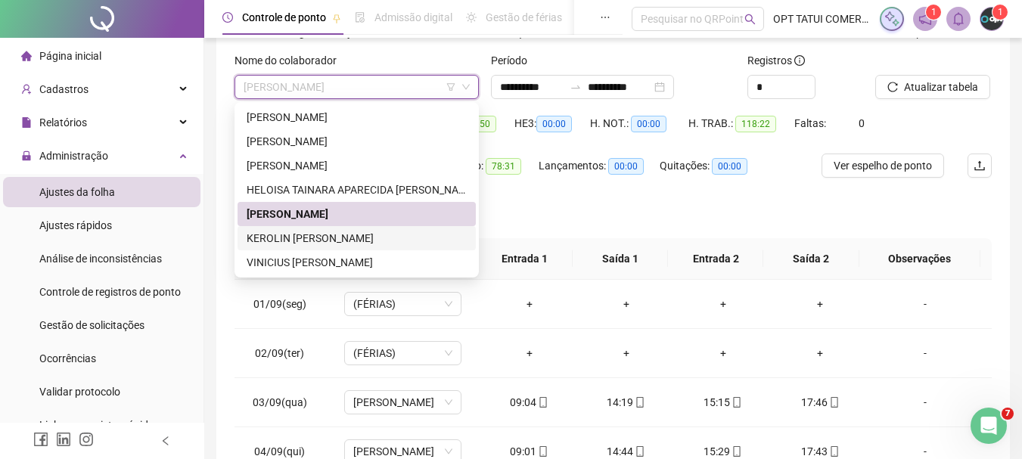
click at [321, 240] on div "KEROLIN [PERSON_NAME]" at bounding box center [357, 238] width 220 height 17
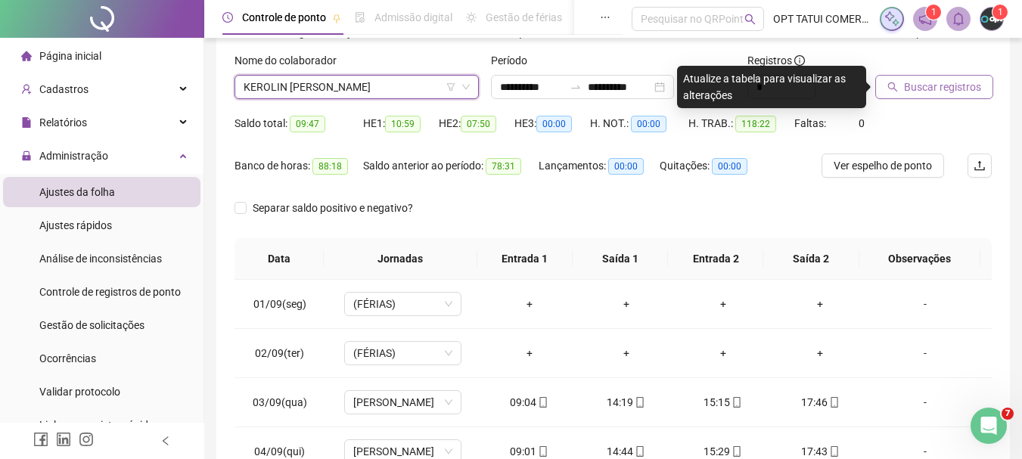
click at [952, 88] on span "Buscar registros" at bounding box center [942, 87] width 77 height 17
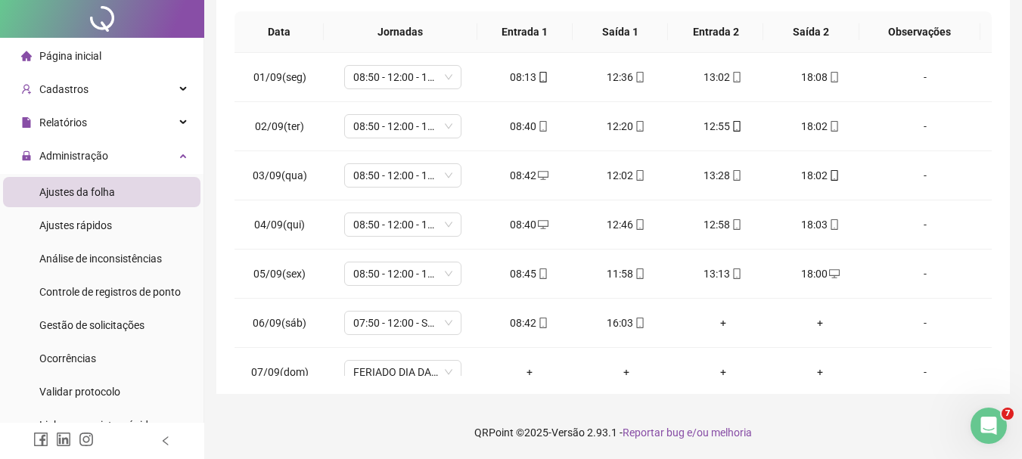
scroll to position [0, 0]
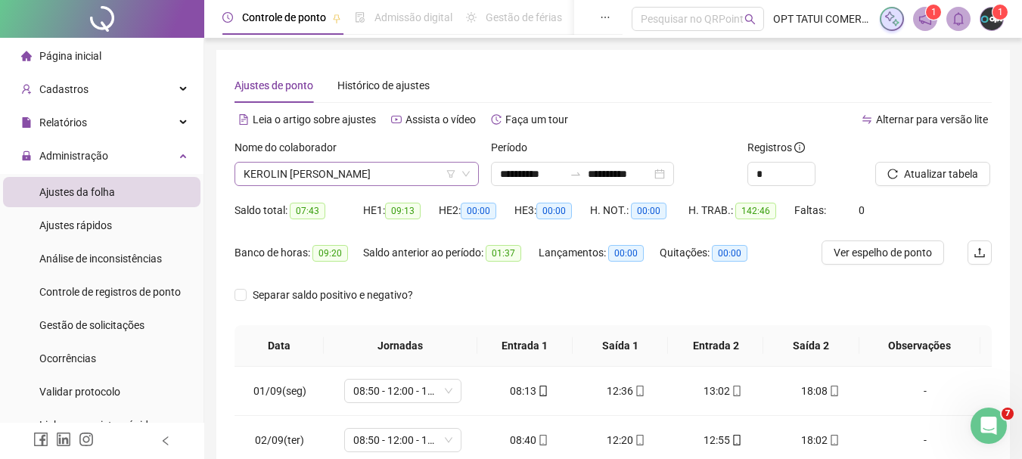
click at [389, 175] on span "KEROLIN [PERSON_NAME]" at bounding box center [356, 174] width 226 height 23
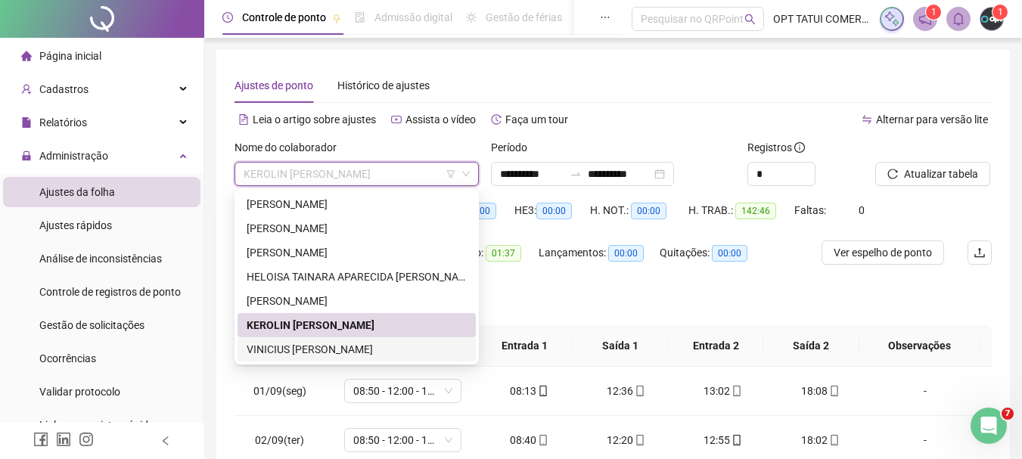
drag, startPoint x: 318, startPoint y: 345, endPoint x: 522, endPoint y: 303, distance: 208.4
click at [317, 346] on div "VINICIUS [PERSON_NAME]" at bounding box center [357, 349] width 220 height 17
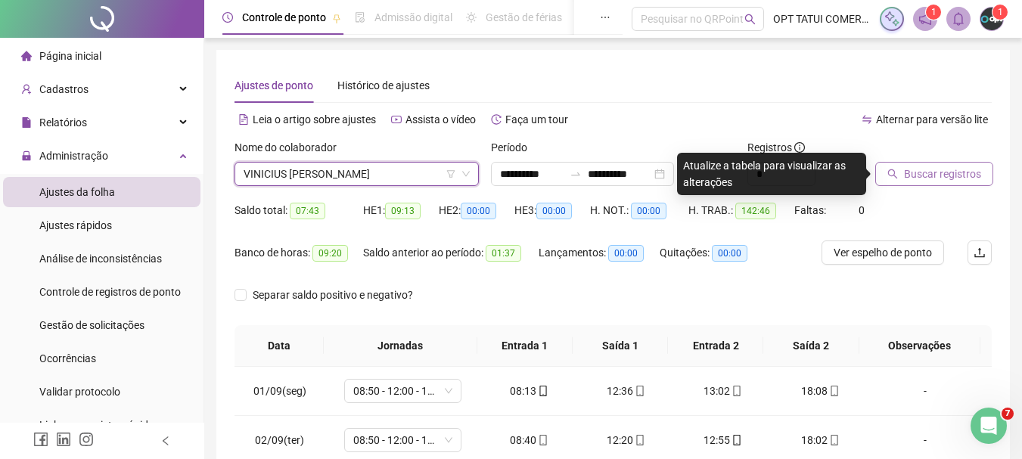
click at [923, 176] on span "Buscar registros" at bounding box center [942, 174] width 77 height 17
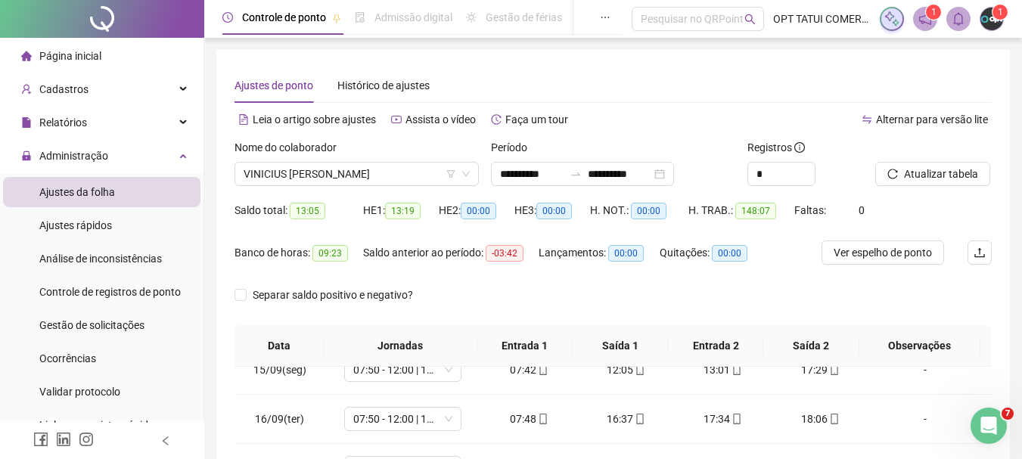
click at [126, 58] on li "Página inicial" at bounding box center [101, 56] width 197 height 30
